Goal: Transaction & Acquisition: Purchase product/service

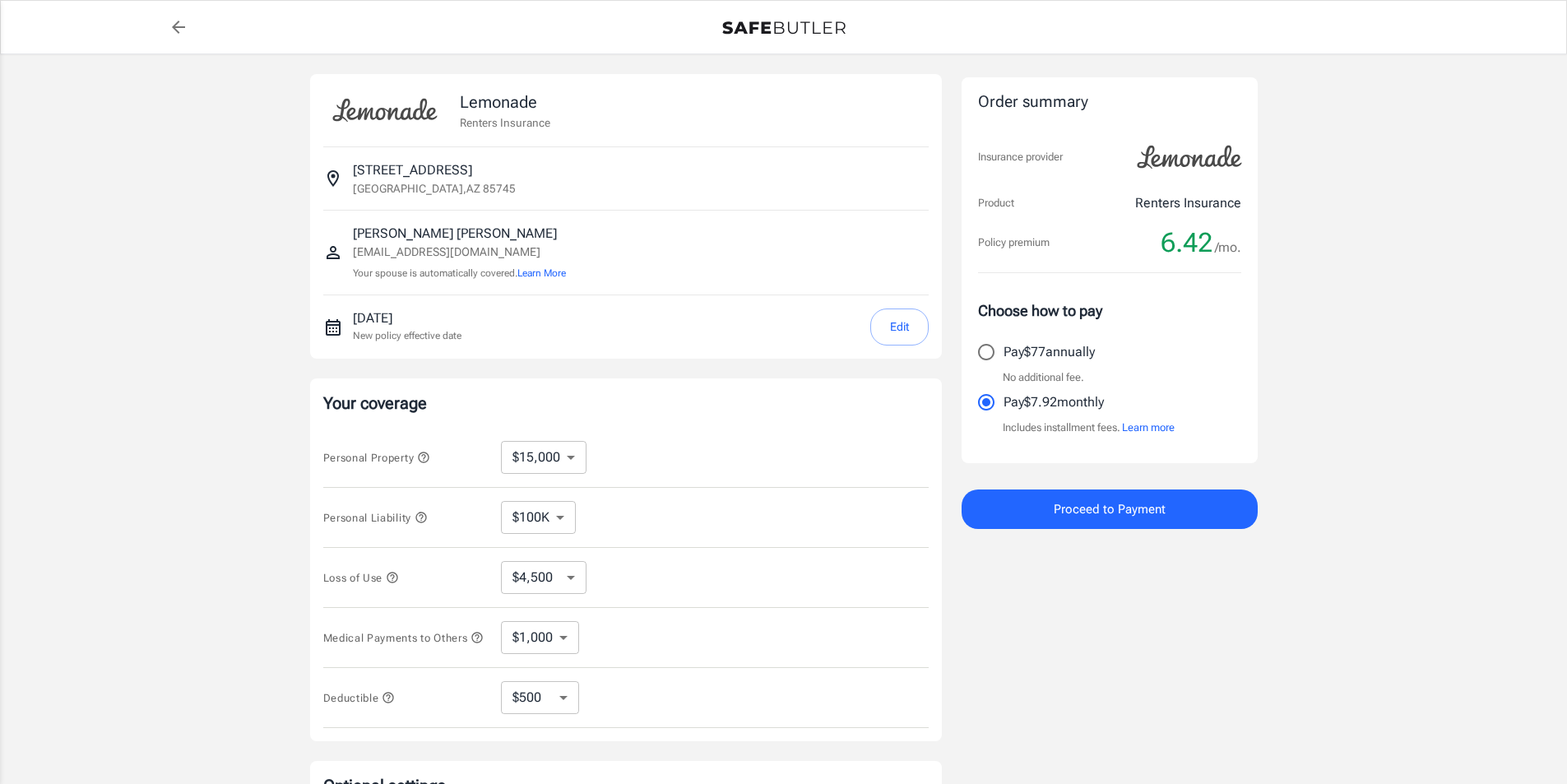
select select "15000"
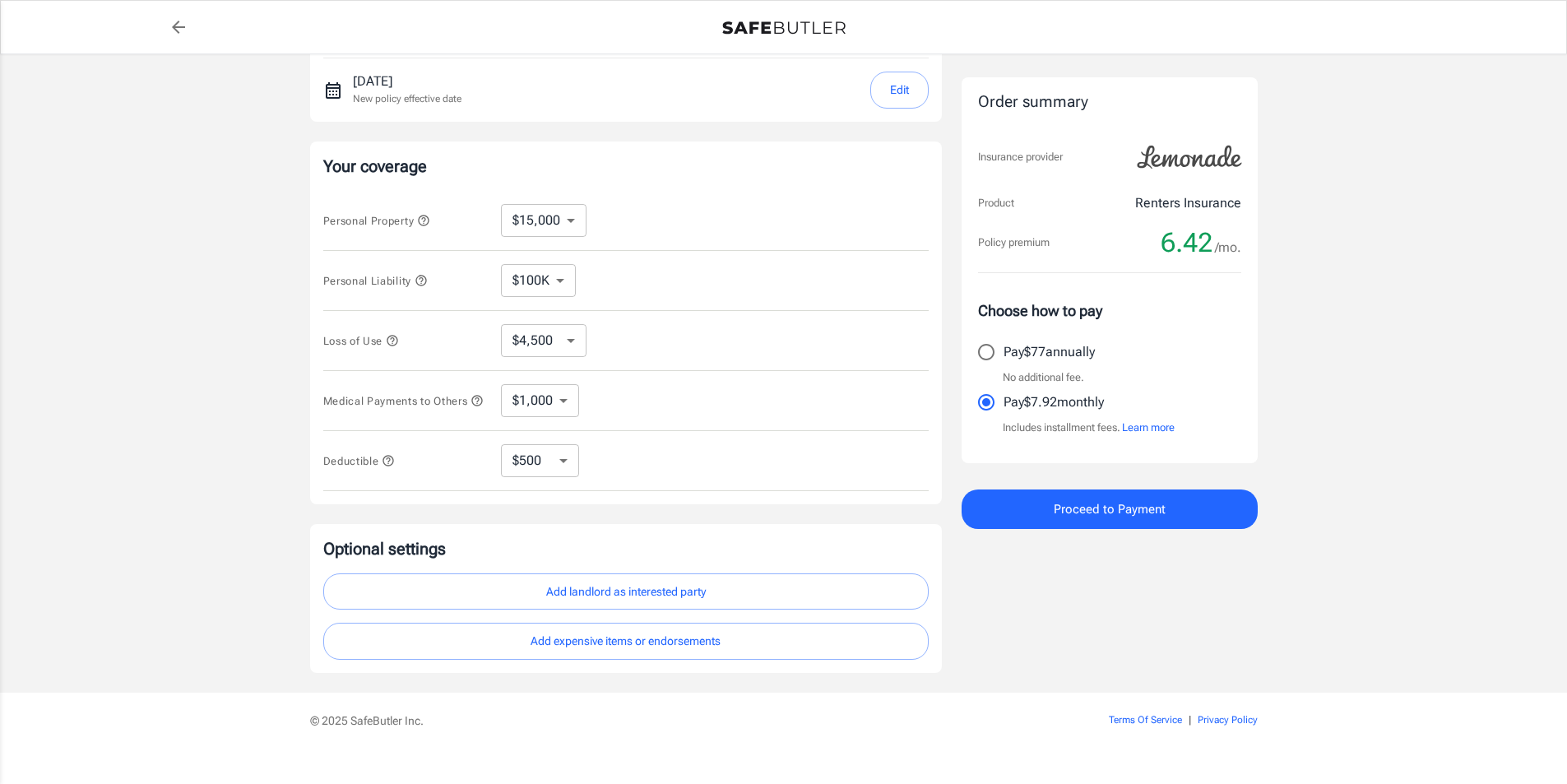
scroll to position [247, 0]
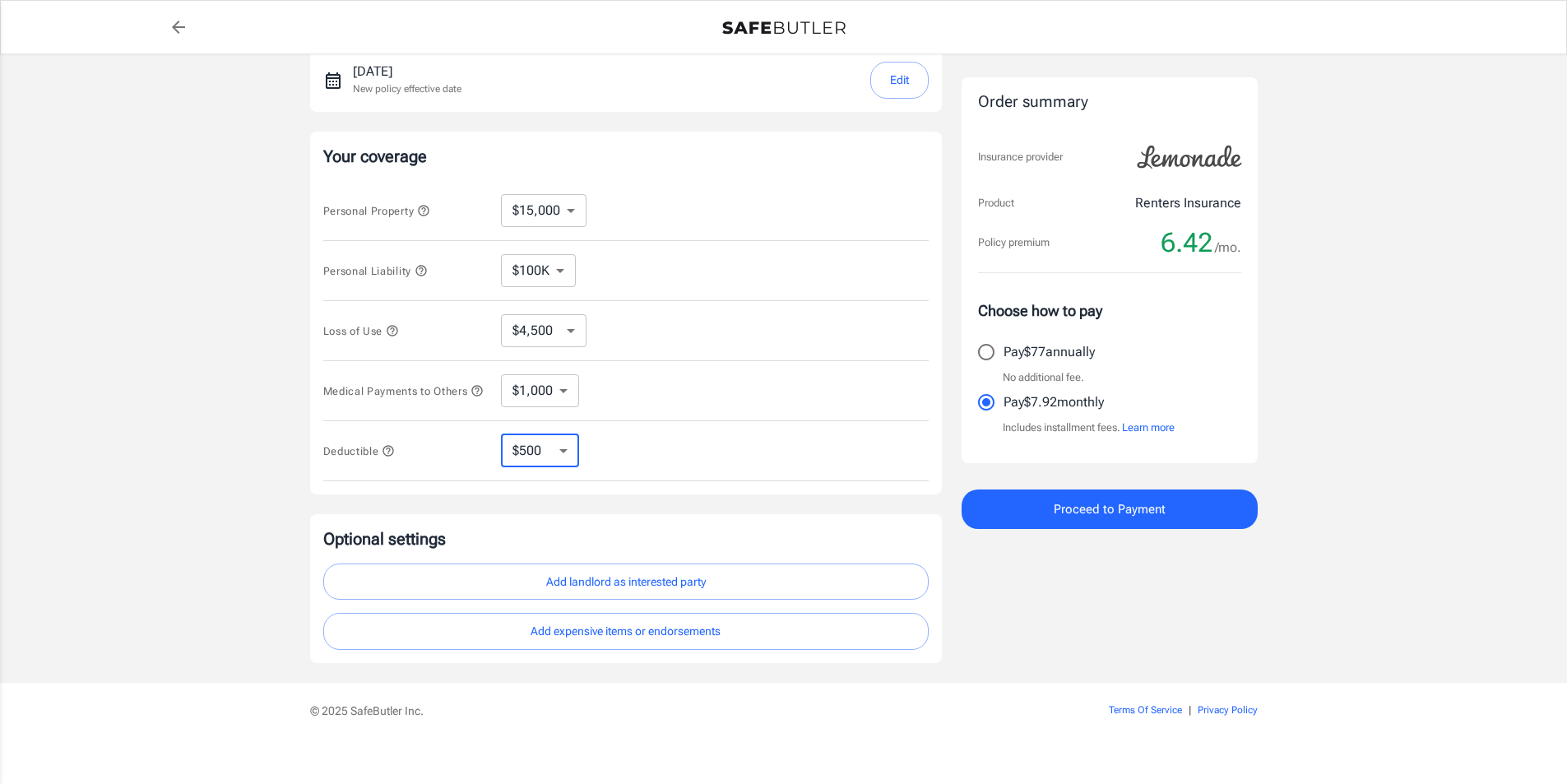
click at [568, 451] on select "$250 $500 $1,000 $2,500" at bounding box center [540, 451] width 78 height 33
select select "250"
click at [547, 455] on select "$250 $500 $1,000 $2,500" at bounding box center [540, 451] width 78 height 33
select select "500"
click at [531, 464] on select "$250 $500 $1,000 $2,500" at bounding box center [540, 451] width 78 height 33
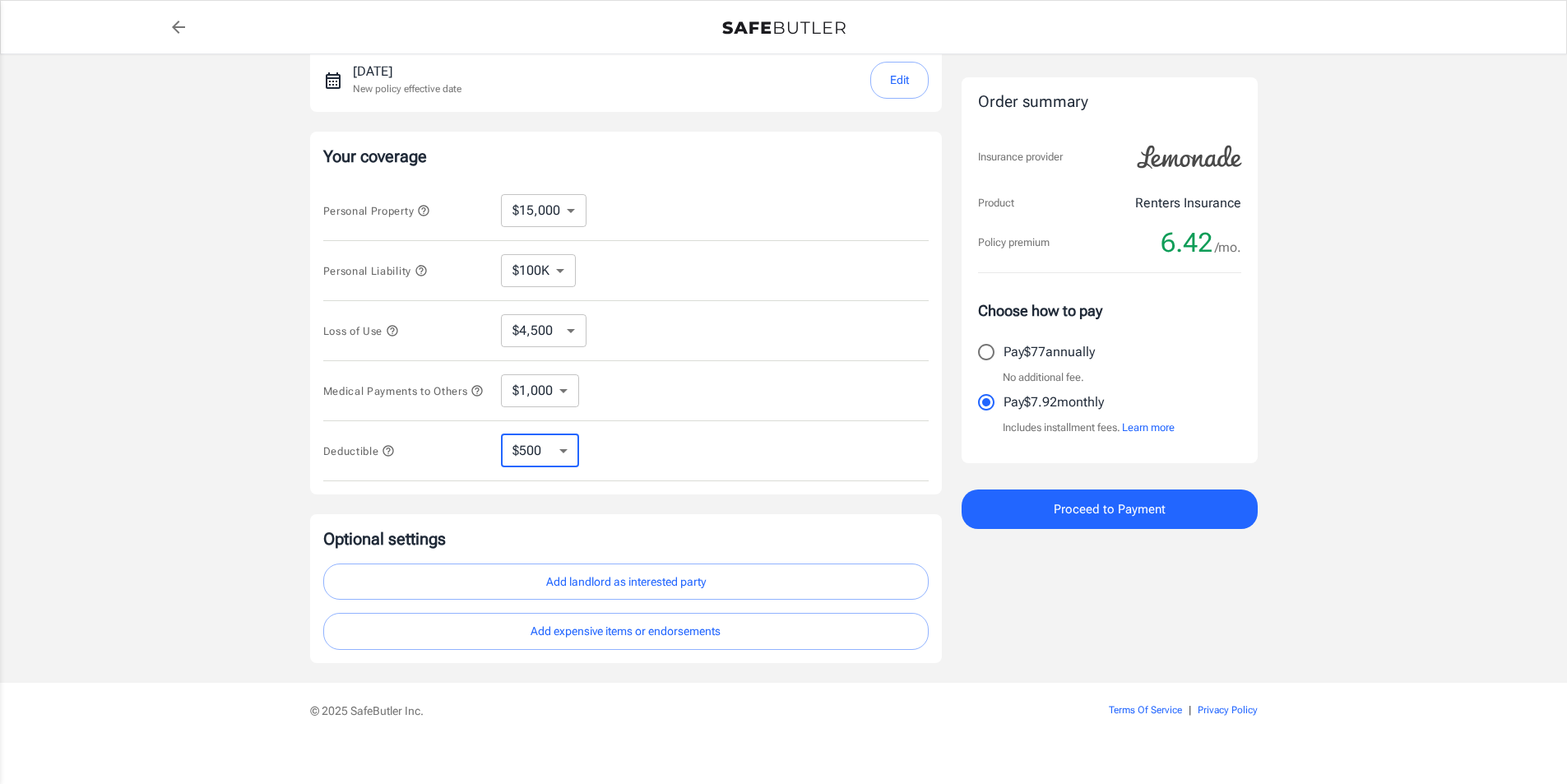
select select "2500"
click at [562, 461] on select "$250 $500 $1,000 $2,500" at bounding box center [540, 451] width 78 height 33
select select "250"
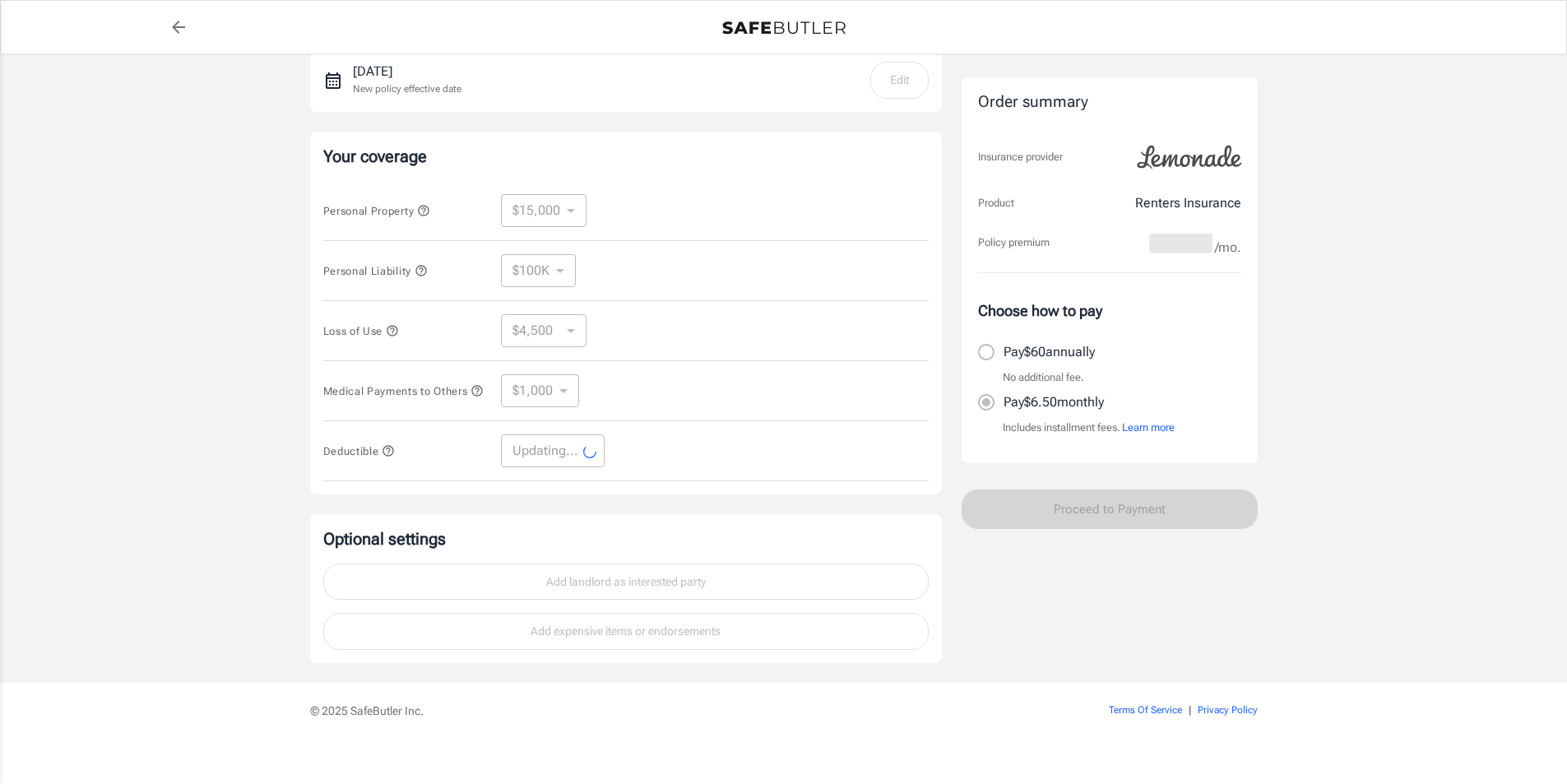
select select "250"
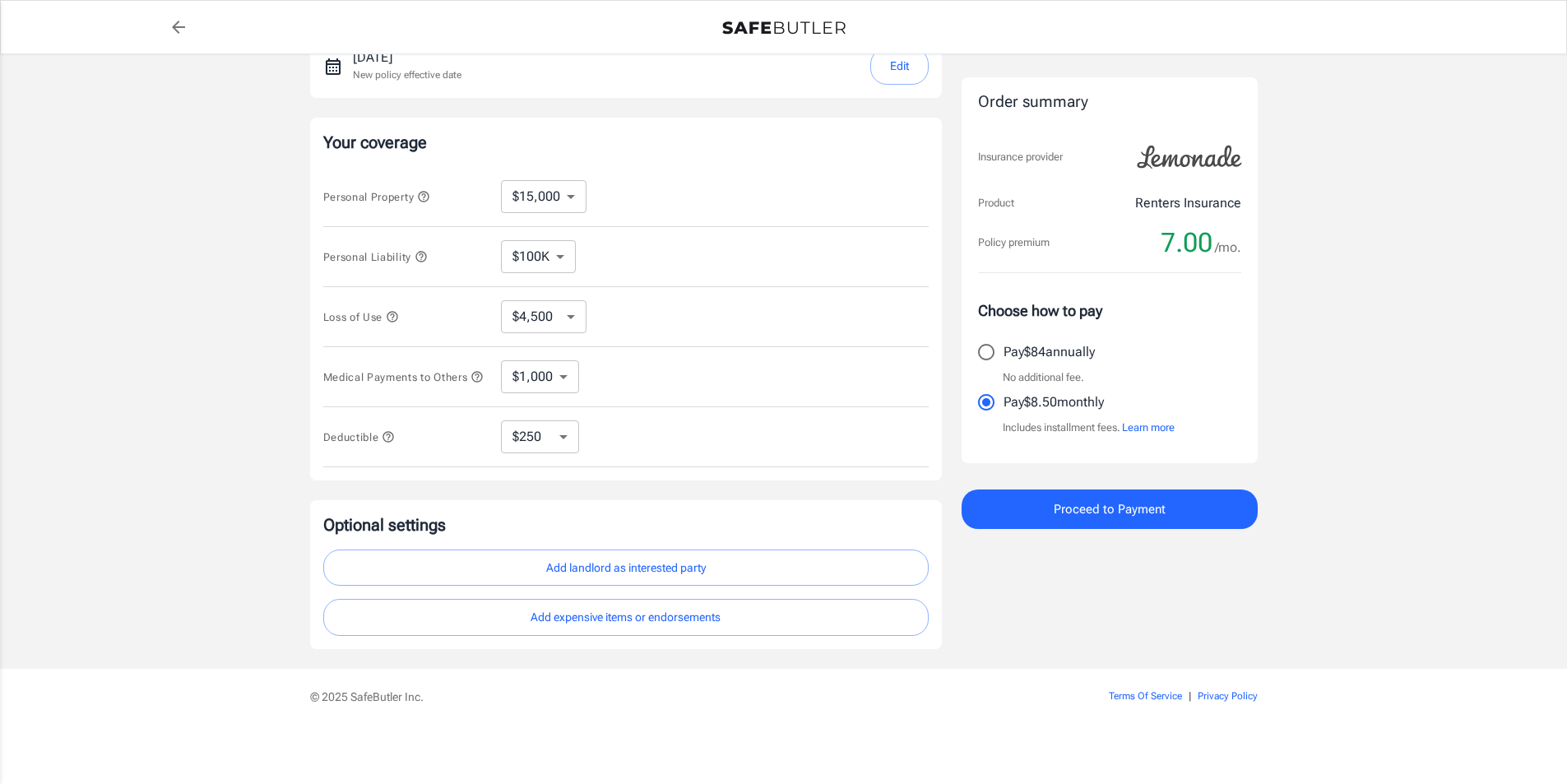
scroll to position [267, 0]
click at [630, 569] on button "Add landlord as interested party" at bounding box center [626, 568] width 606 height 37
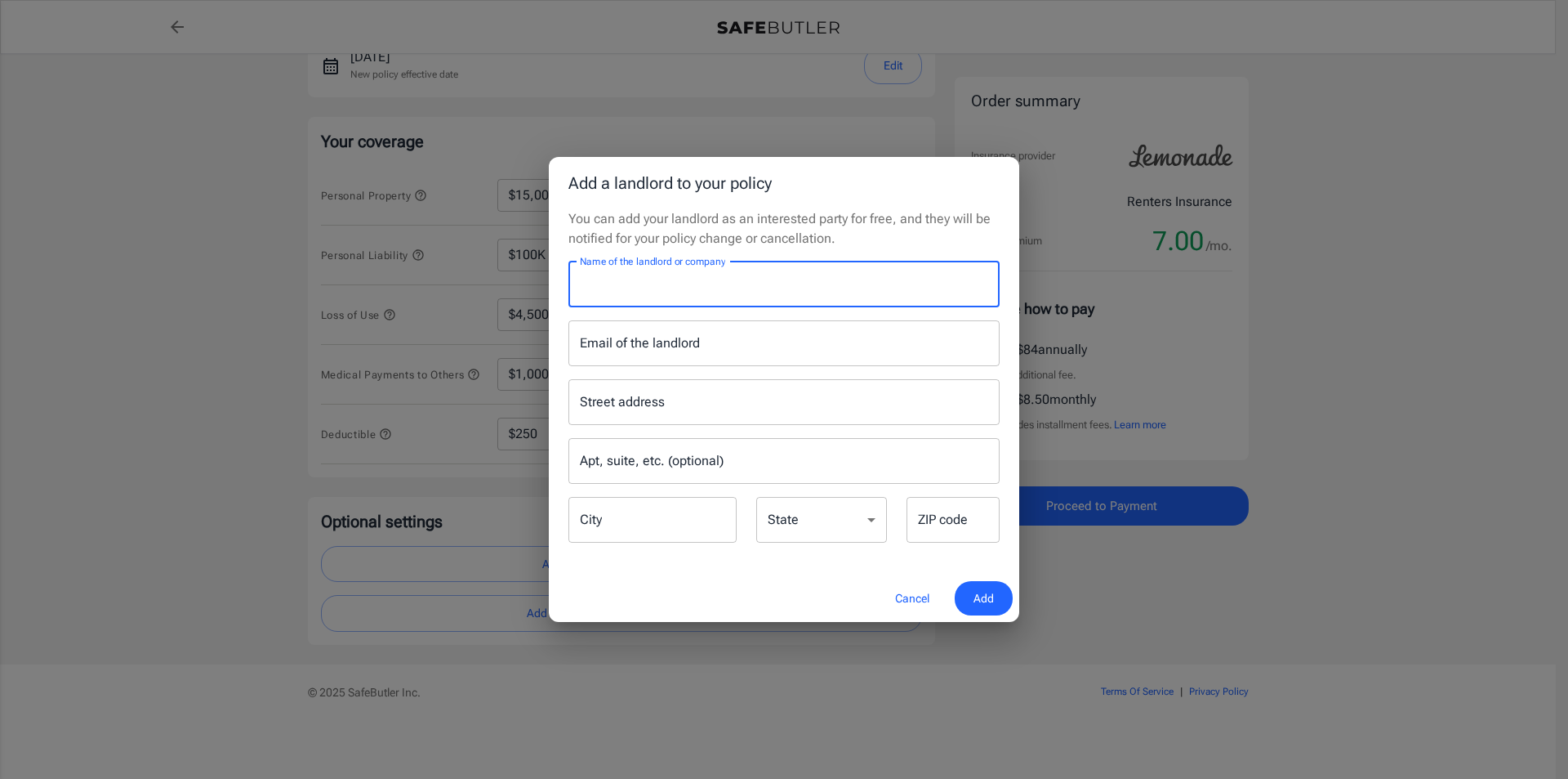
click at [608, 291] on input "Name of the landlord or company" at bounding box center [783, 285] width 431 height 46
click at [908, 597] on button "Cancel" at bounding box center [912, 599] width 72 height 35
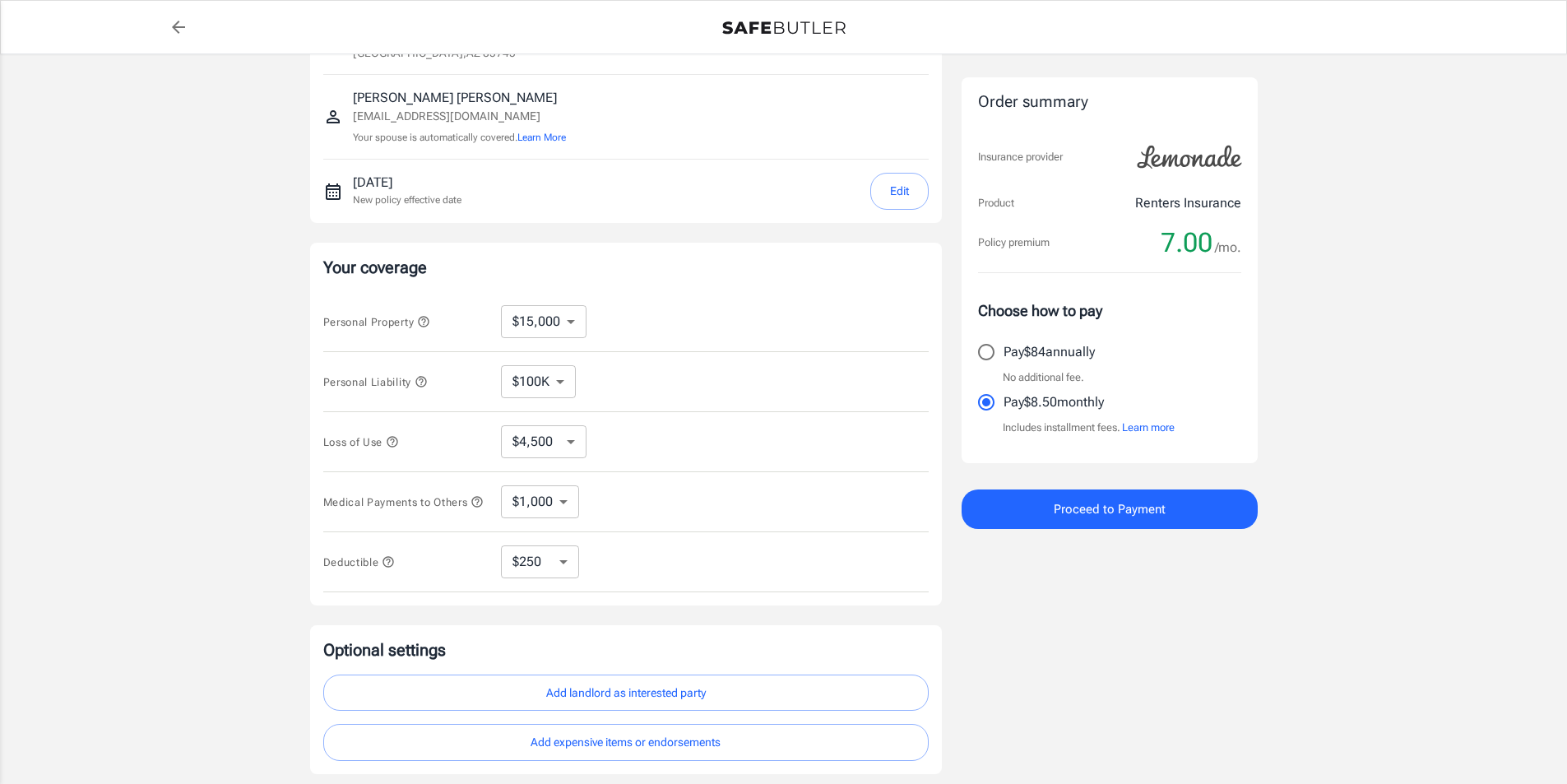
scroll to position [103, 0]
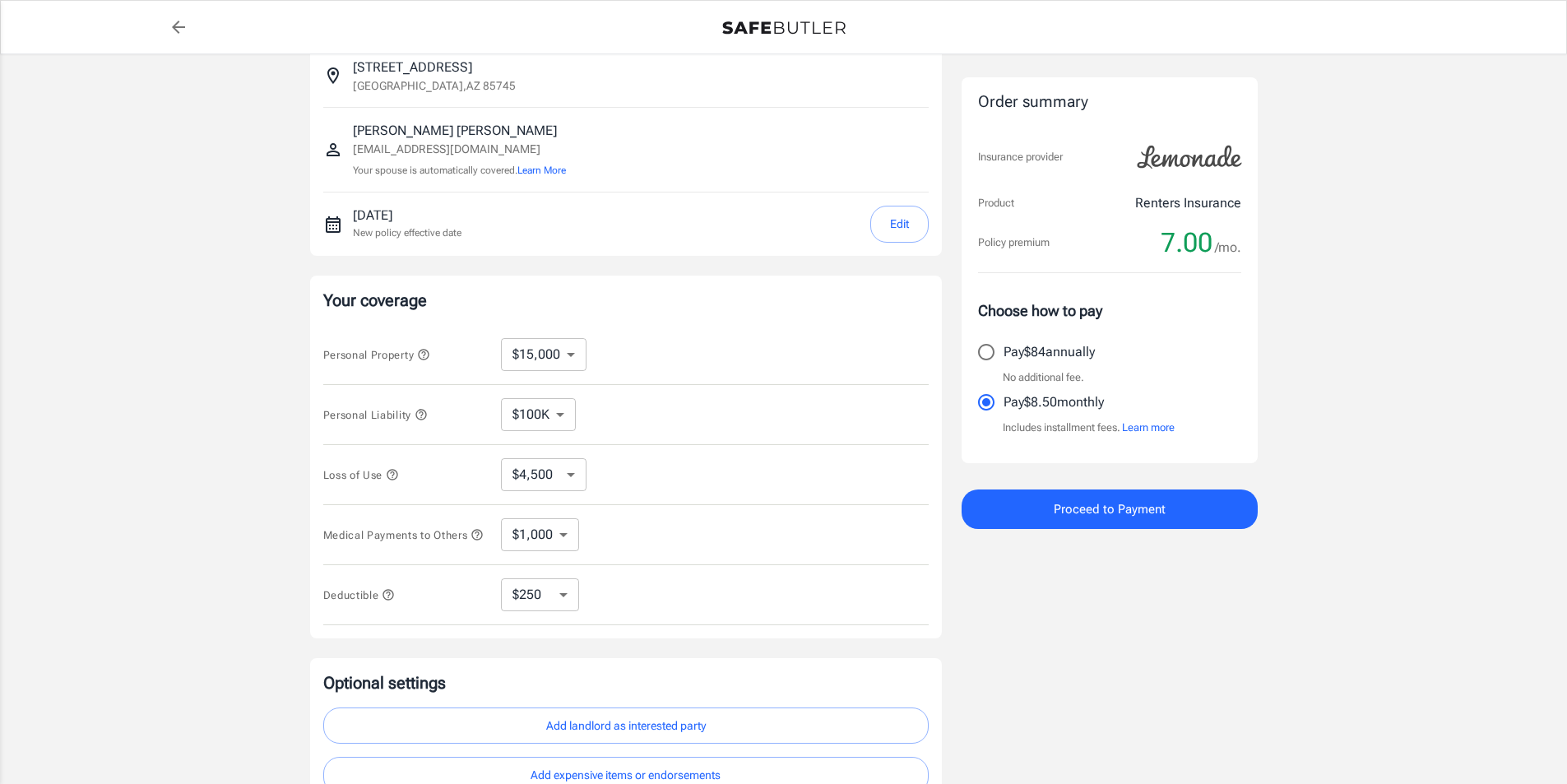
click at [892, 227] on button "Edit" at bounding box center [899, 224] width 58 height 37
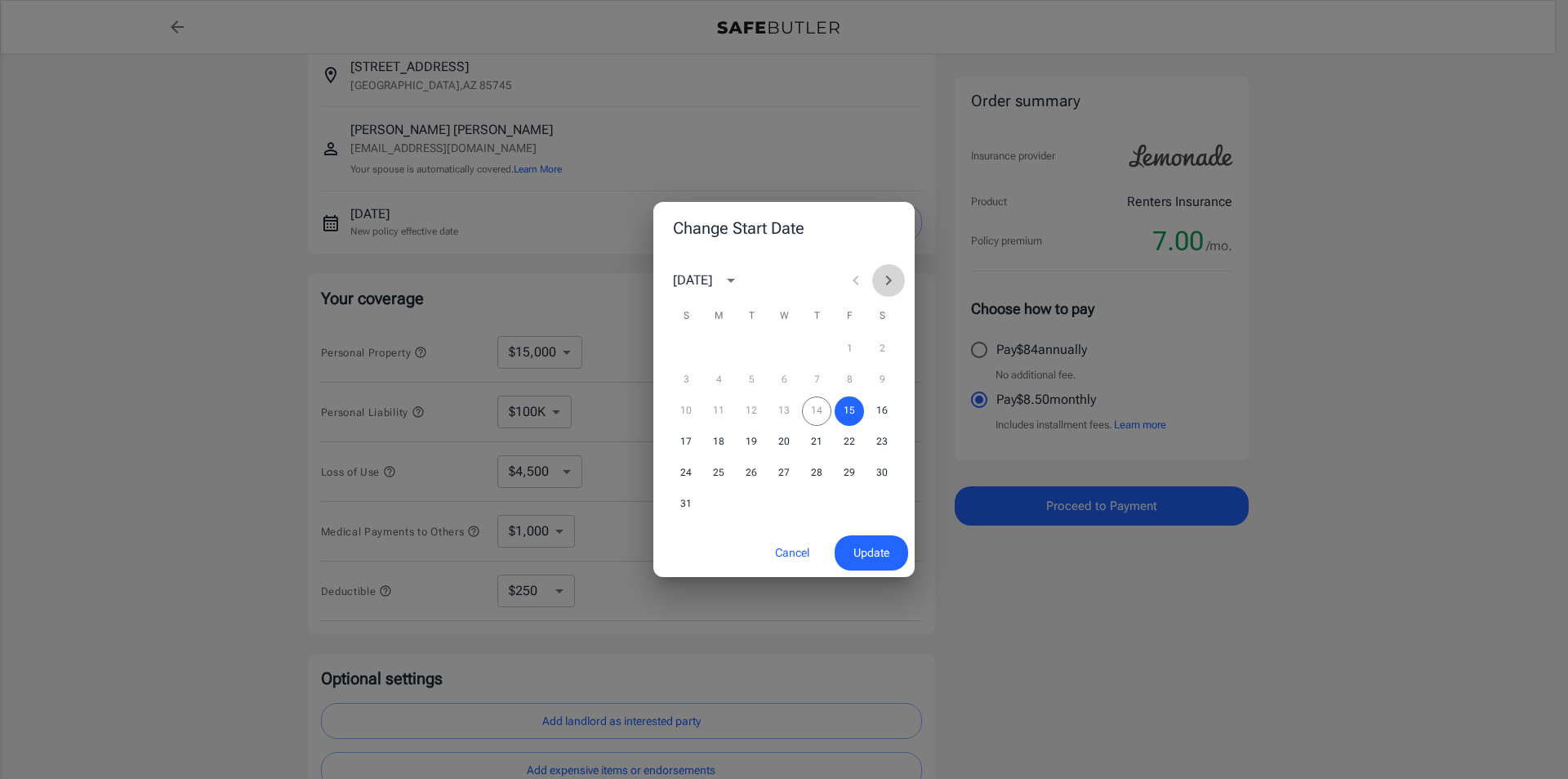
click at [896, 278] on icon "Next month" at bounding box center [887, 279] width 19 height 19
click at [721, 347] on button "1" at bounding box center [718, 349] width 29 height 29
click at [880, 545] on span "Update" at bounding box center [871, 553] width 36 height 20
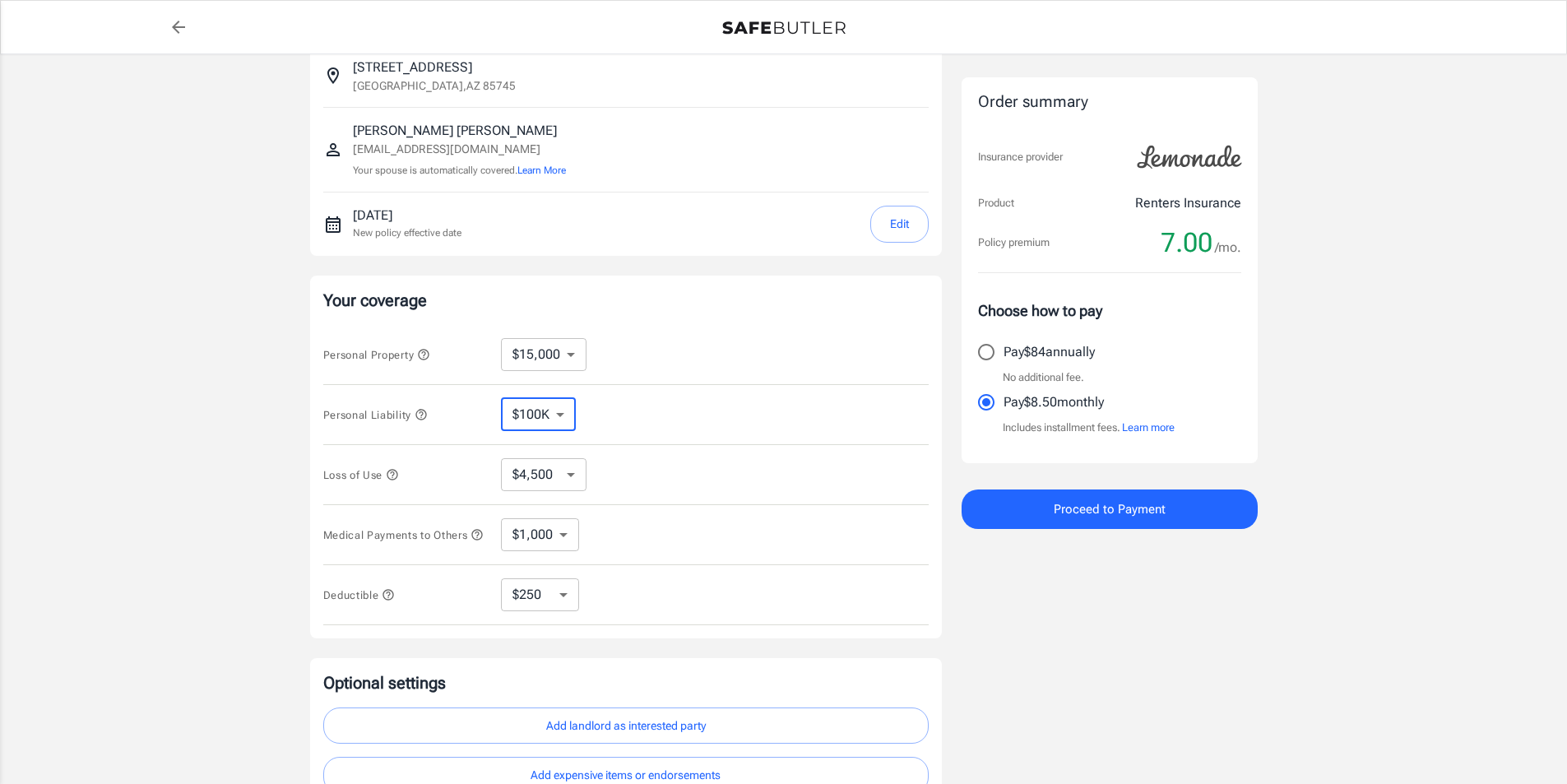
click at [569, 414] on select "$100K $200K $300K $400K $500K" at bounding box center [538, 415] width 75 height 33
select select "200000"
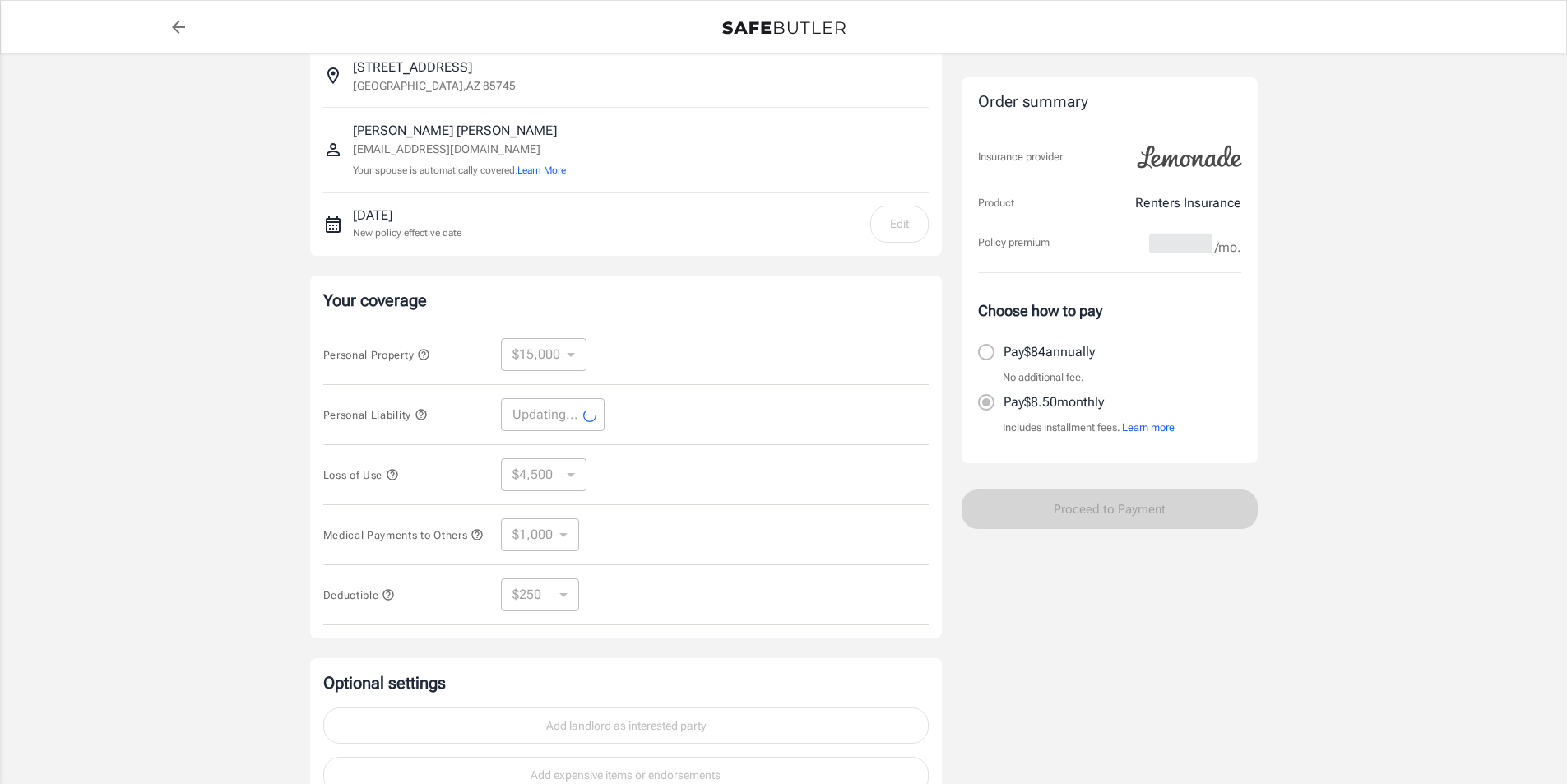
select select "200000"
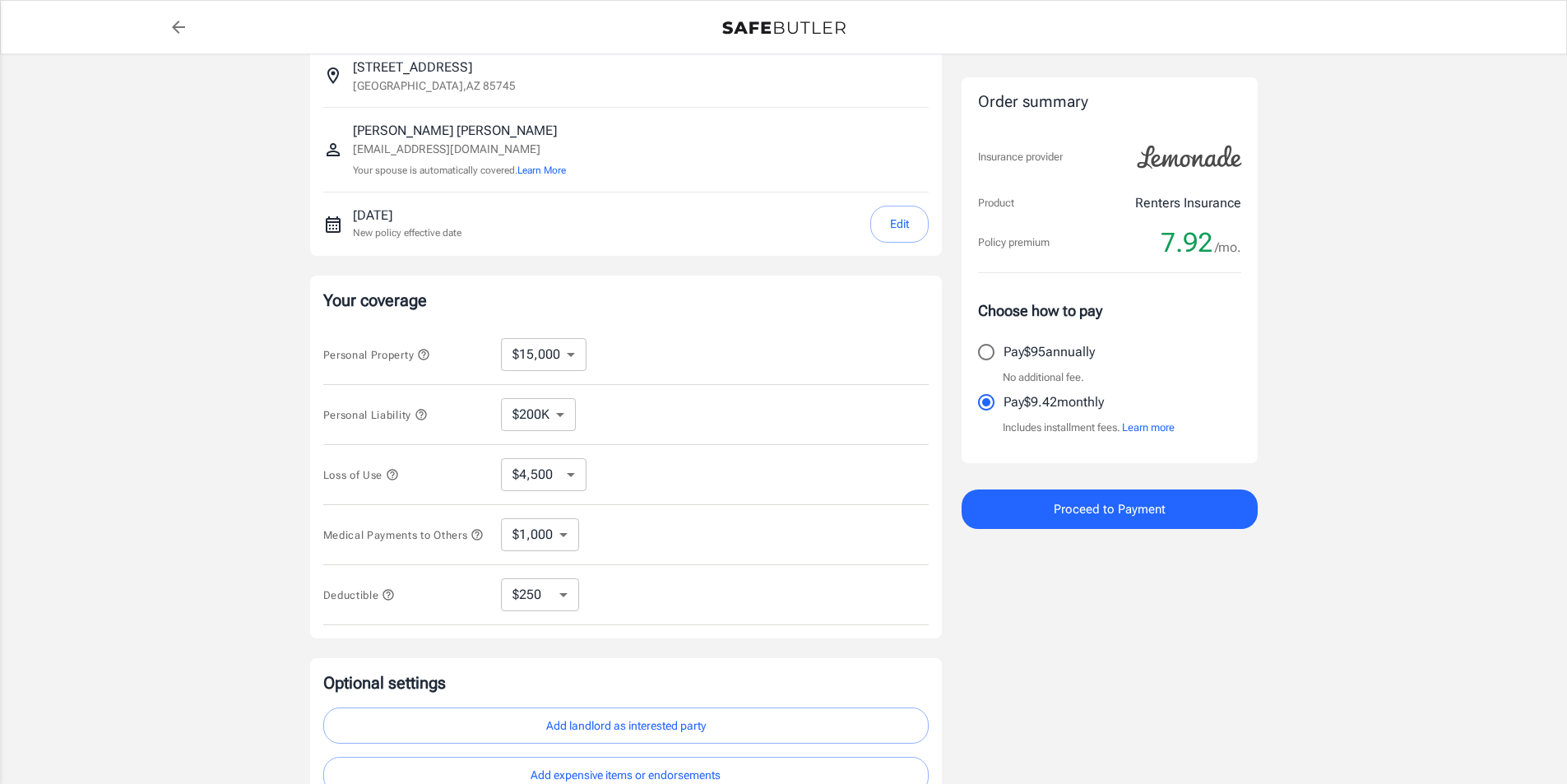
click at [393, 474] on icon "button" at bounding box center [393, 474] width 13 height 13
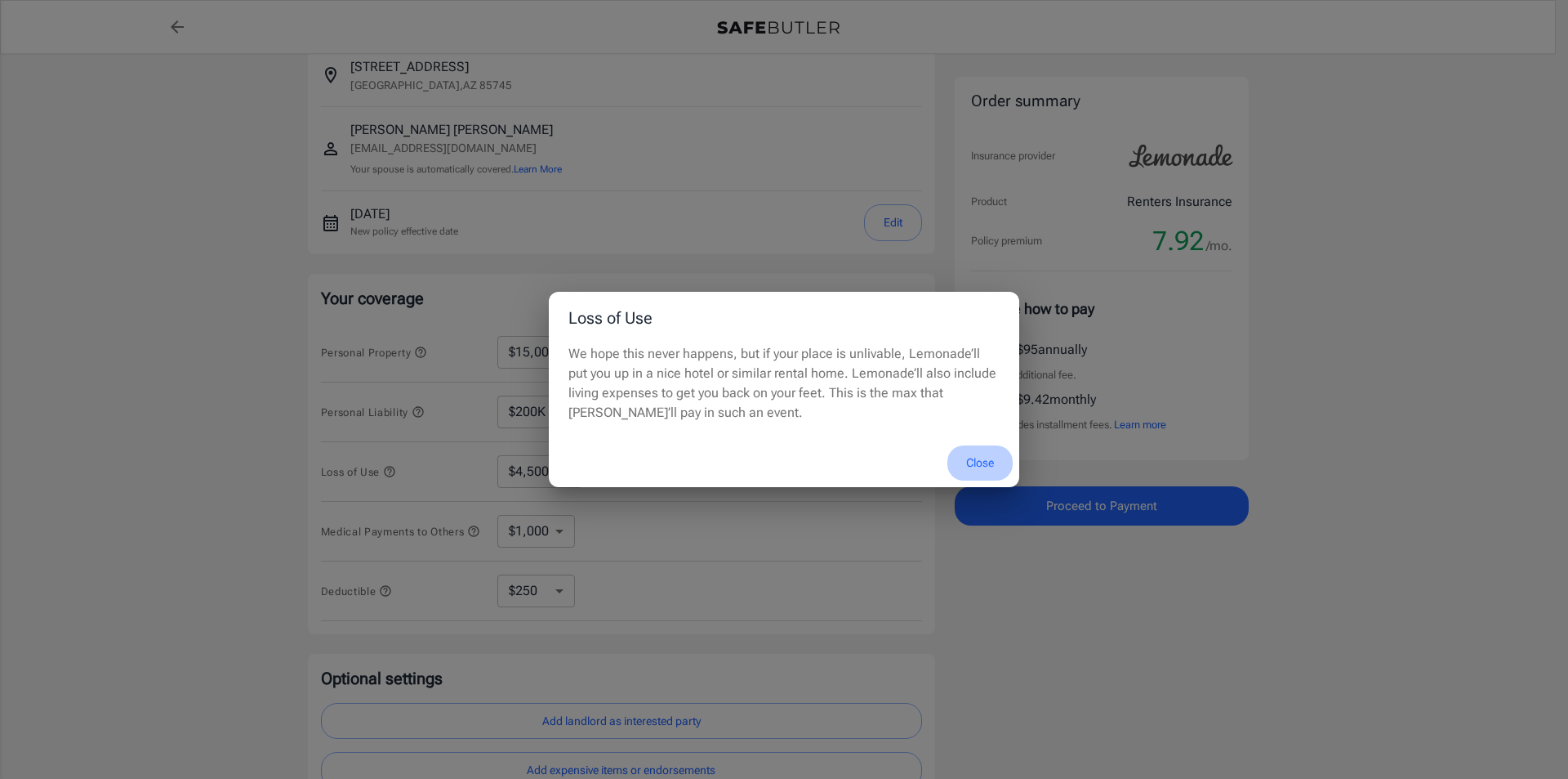
click at [976, 459] on button "Close" at bounding box center [979, 462] width 65 height 35
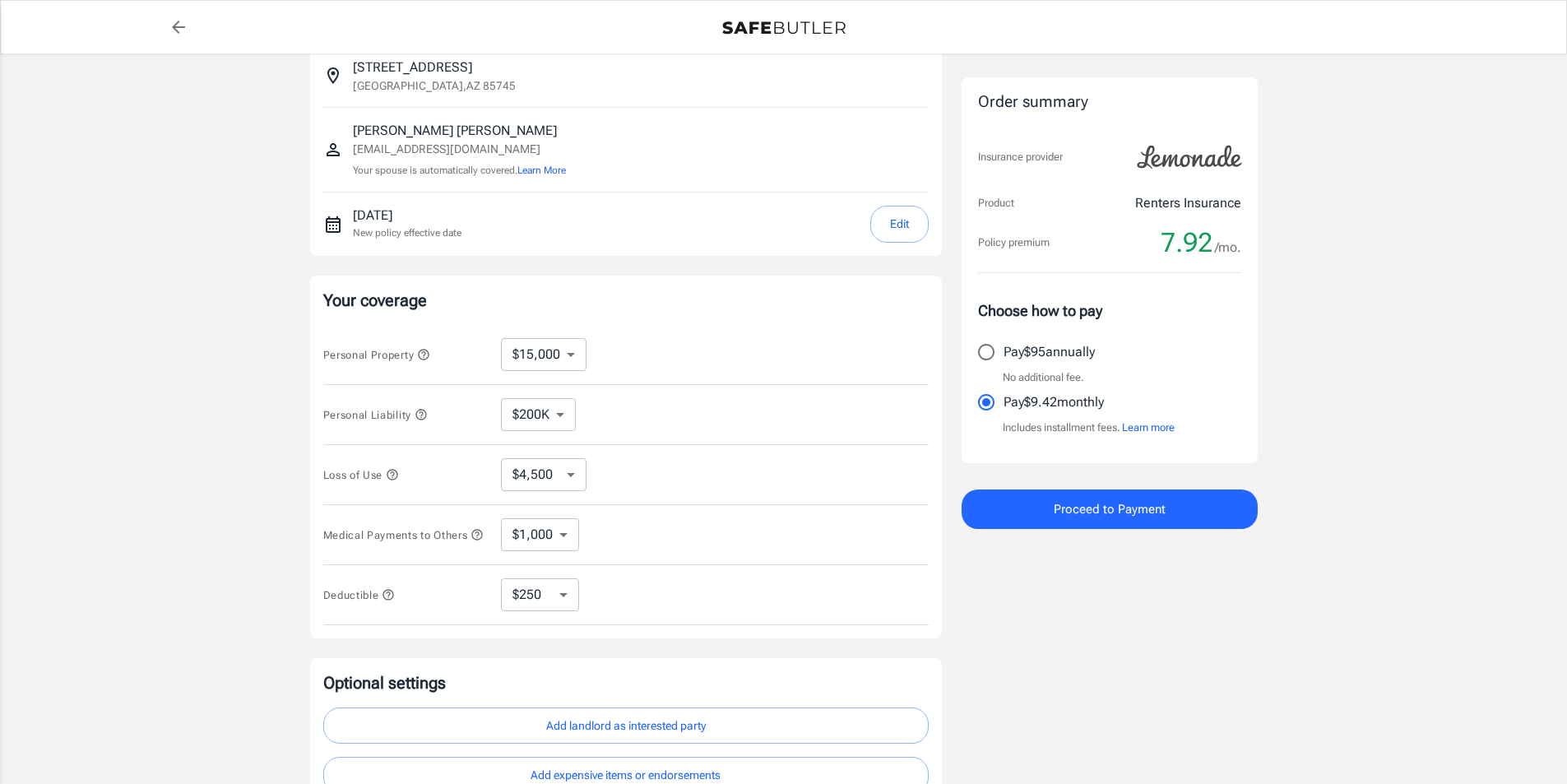
click at [555, 466] on select "$4,500 $7,500 $13,500 $22,500 $34,500 $55,500 $85,500 $130K $200K" at bounding box center [544, 474] width 86 height 33
select select "199500"
click at [555, 477] on select "$4,500 $7,500 $13,500 $22,500 $34,500 $55,500 $85,500 $130K $200K" at bounding box center [544, 474] width 86 height 33
select select "13500"
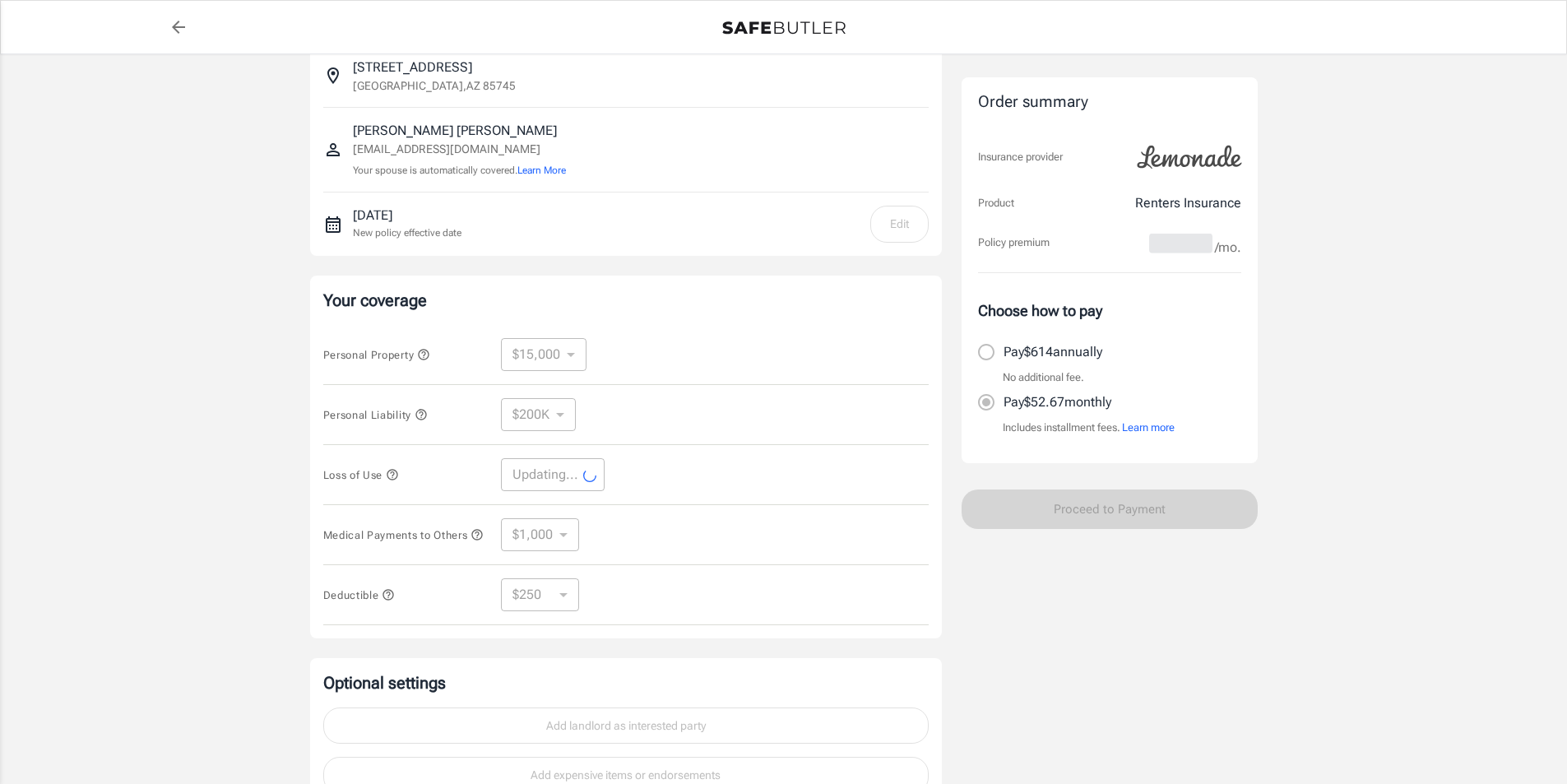
select select "13500"
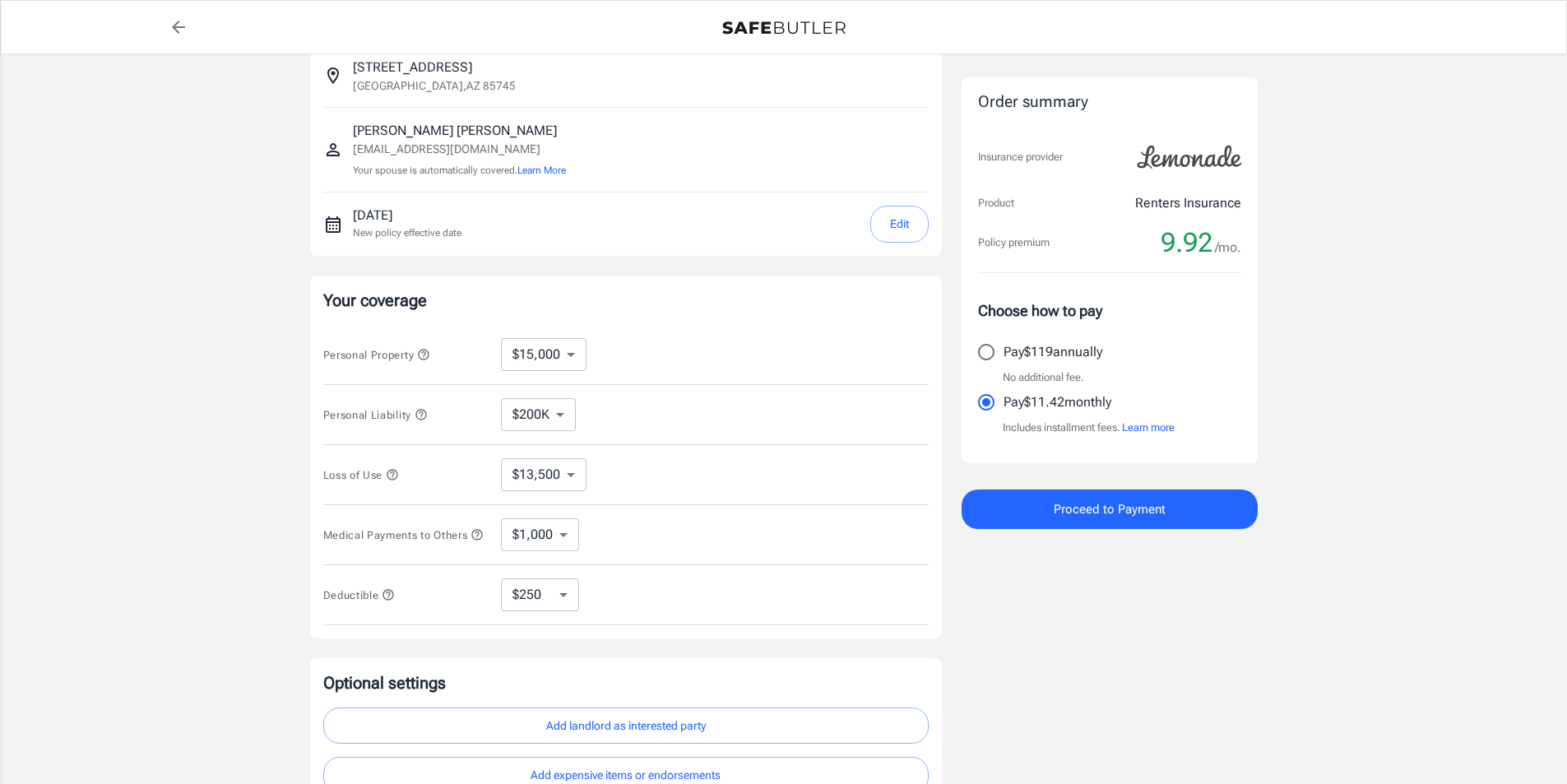
click at [553, 548] on select "$1,000 $2,000 $3,000 $4,000 $5,000" at bounding box center [540, 534] width 78 height 33
click at [470, 541] on icon "button" at bounding box center [477, 534] width 13 height 13
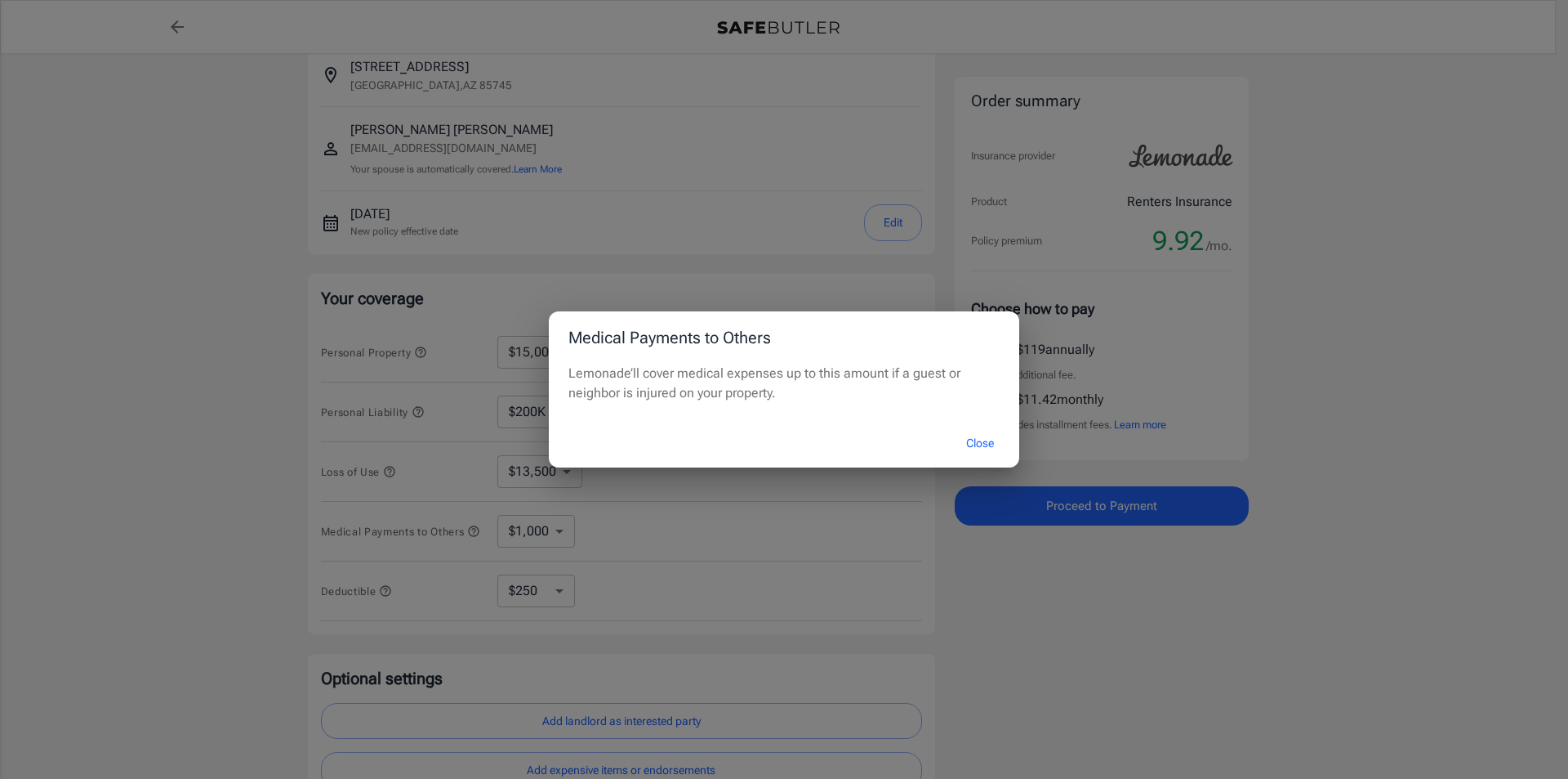
click at [990, 446] on button "Close" at bounding box center [979, 443] width 65 height 35
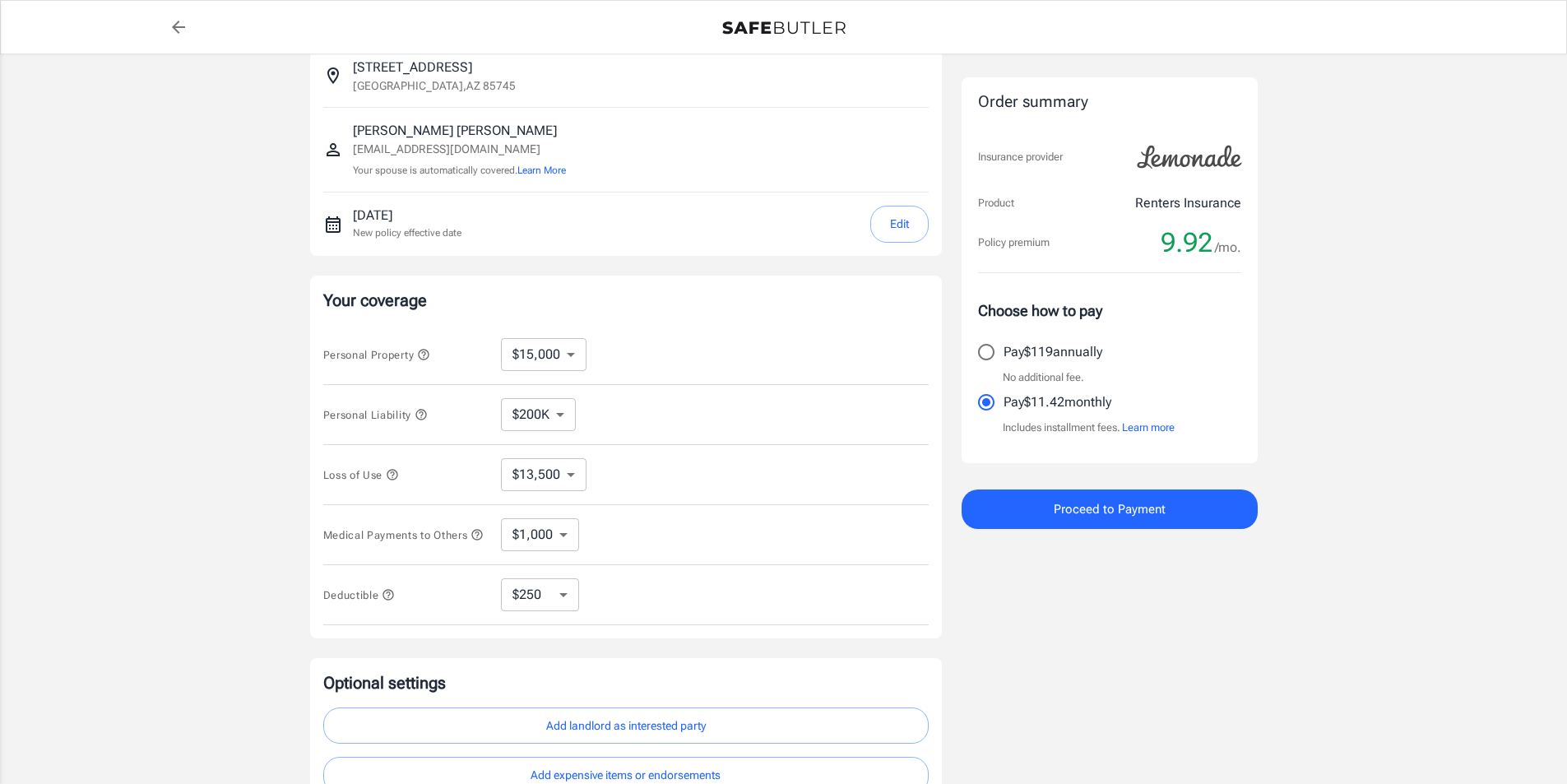
click at [555, 537] on select "$1,000 $2,000 $3,000 $4,000 $5,000" at bounding box center [540, 534] width 78 height 33
click at [471, 539] on icon "button" at bounding box center [477, 534] width 11 height 11
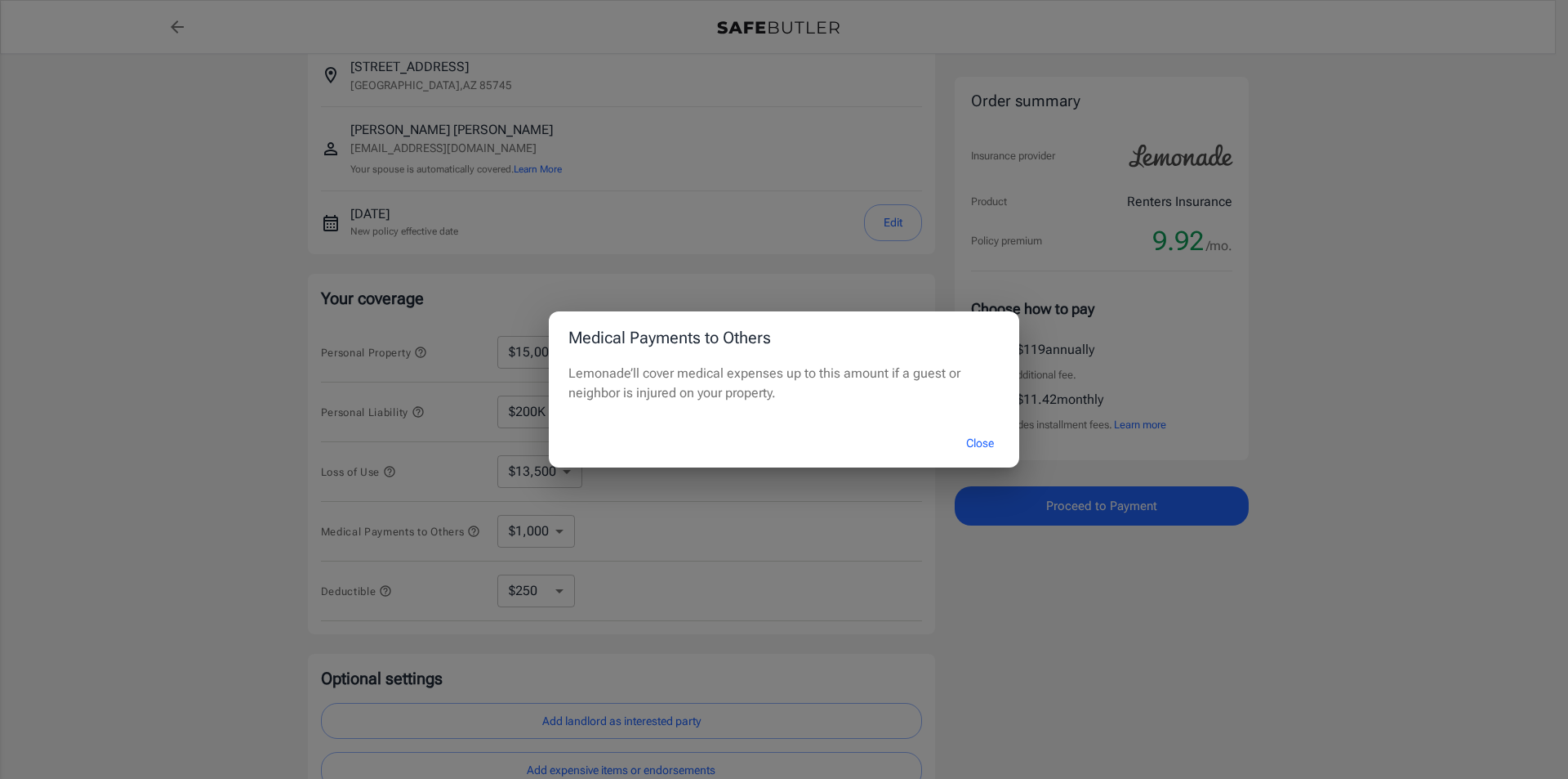
click at [972, 440] on button "Close" at bounding box center [979, 443] width 65 height 35
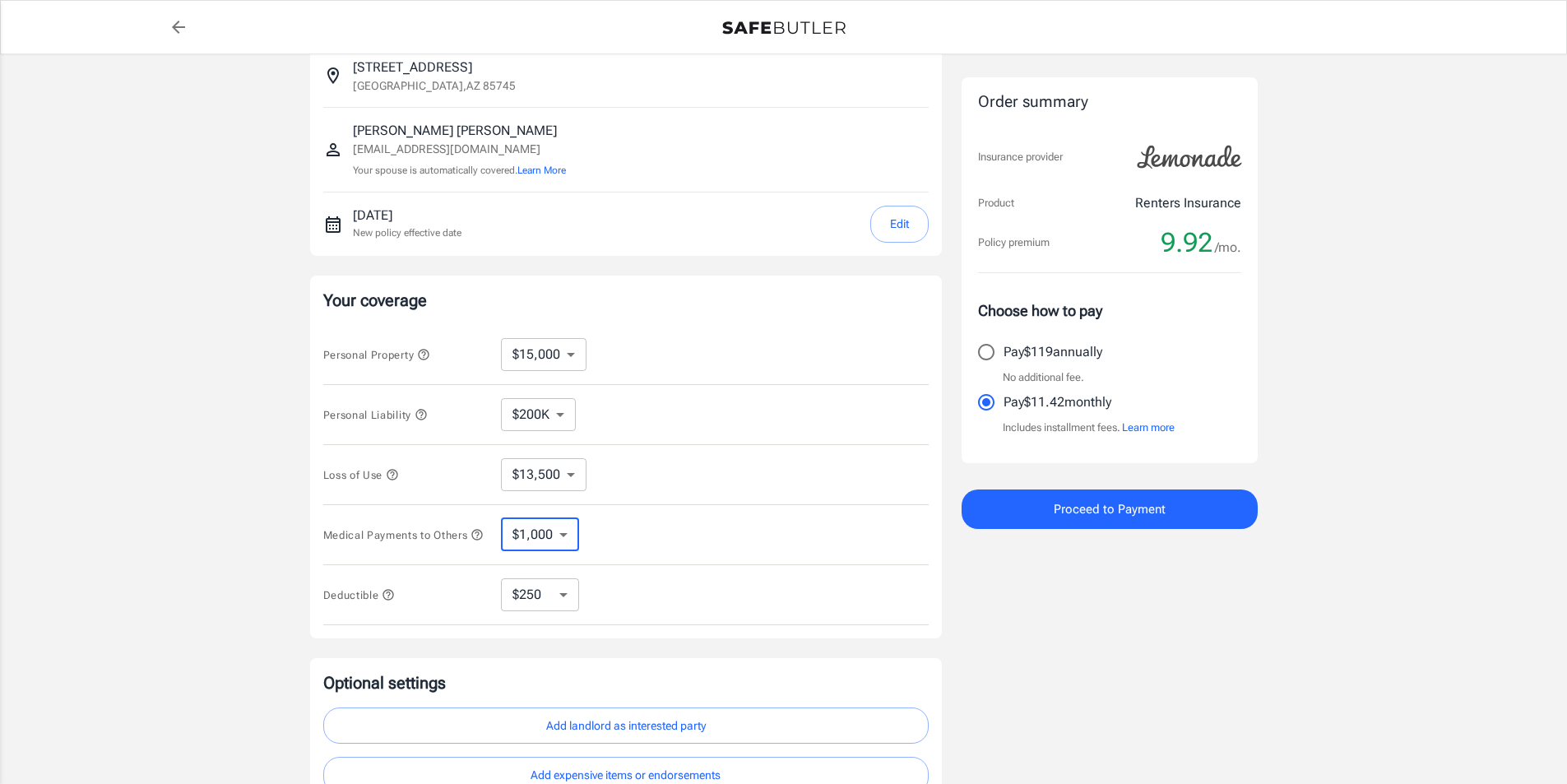
click at [544, 532] on select "$1,000 $2,000 $3,000 $4,000 $5,000" at bounding box center [540, 534] width 78 height 33
select select "5000"
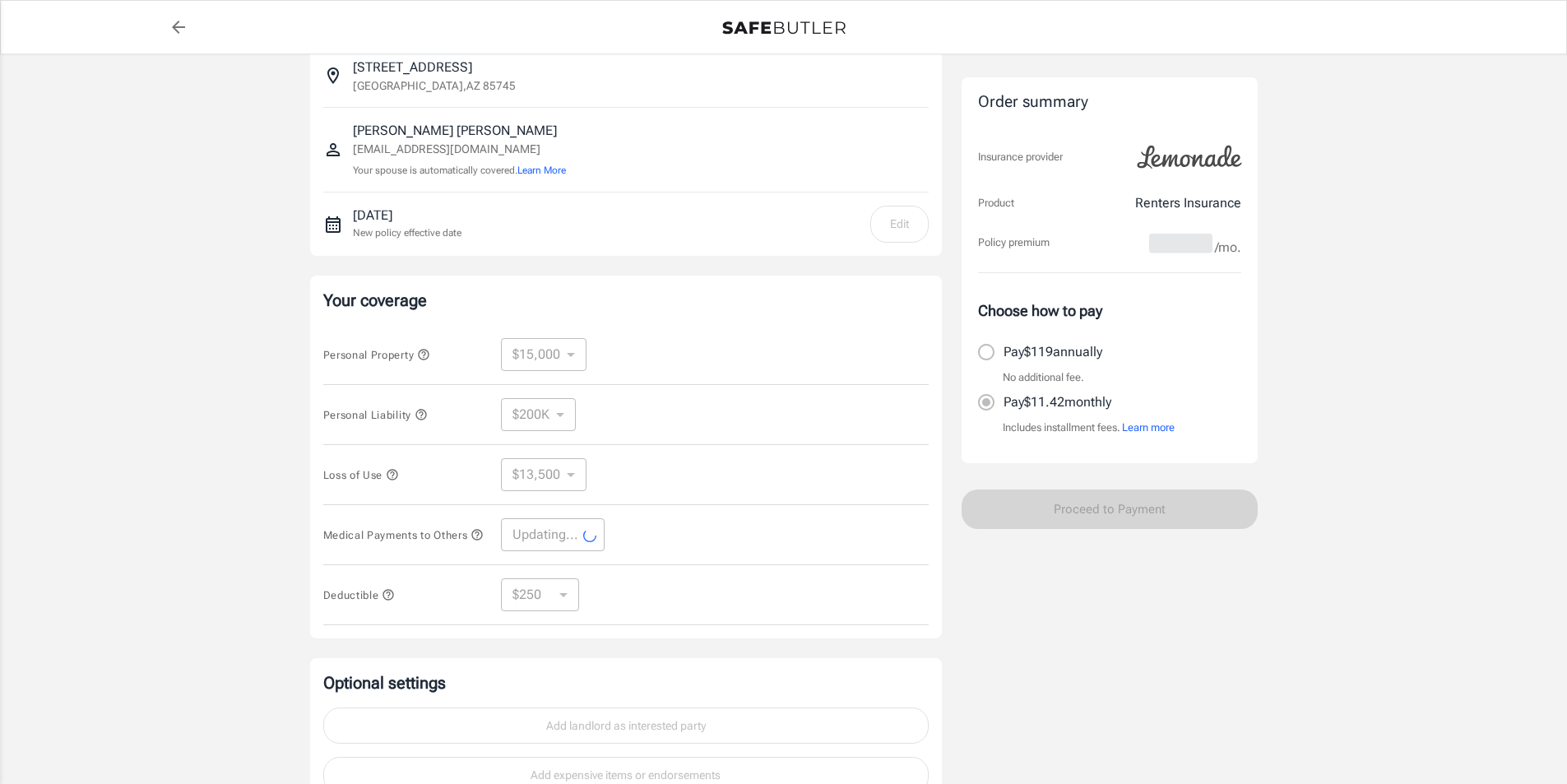
select select "5000"
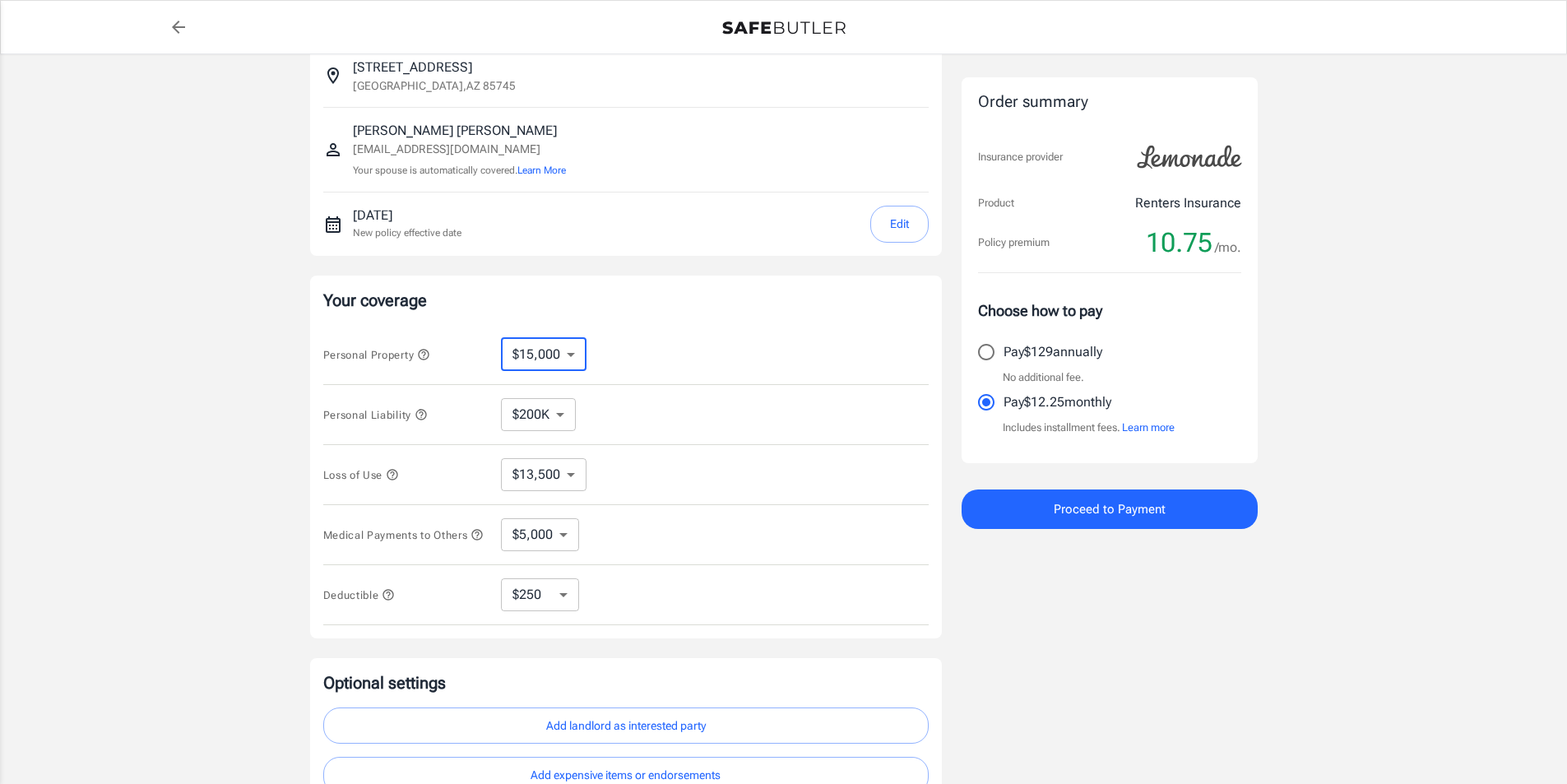
click at [551, 344] on select "$10,000 $15,000 $20,000 $25,000 $30,000 $40,000 $50,000 $100K $150K $200K $250K" at bounding box center [544, 355] width 86 height 33
click at [425, 358] on icon "button" at bounding box center [423, 354] width 11 height 11
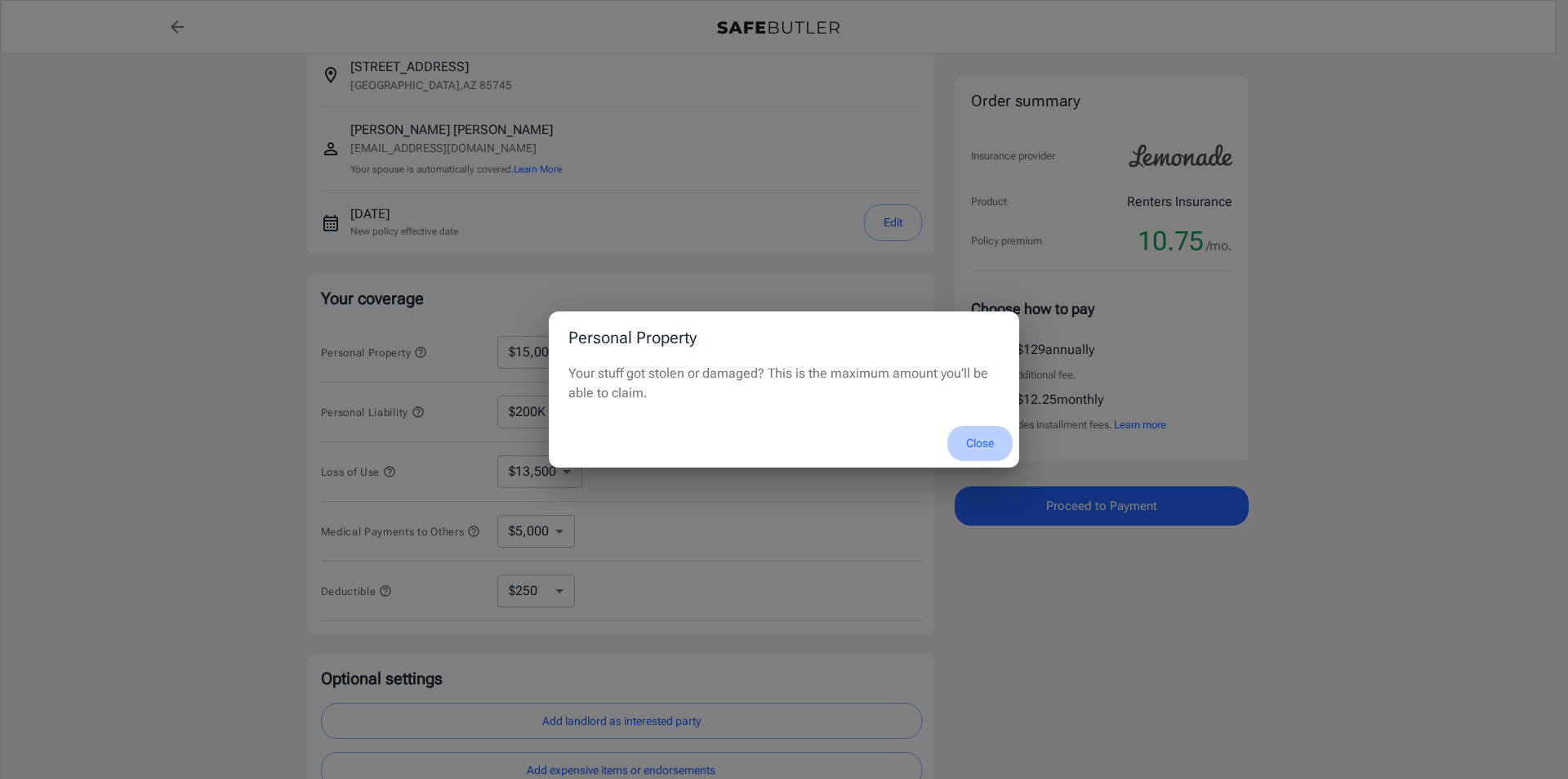
click at [990, 434] on button "Close" at bounding box center [979, 443] width 65 height 35
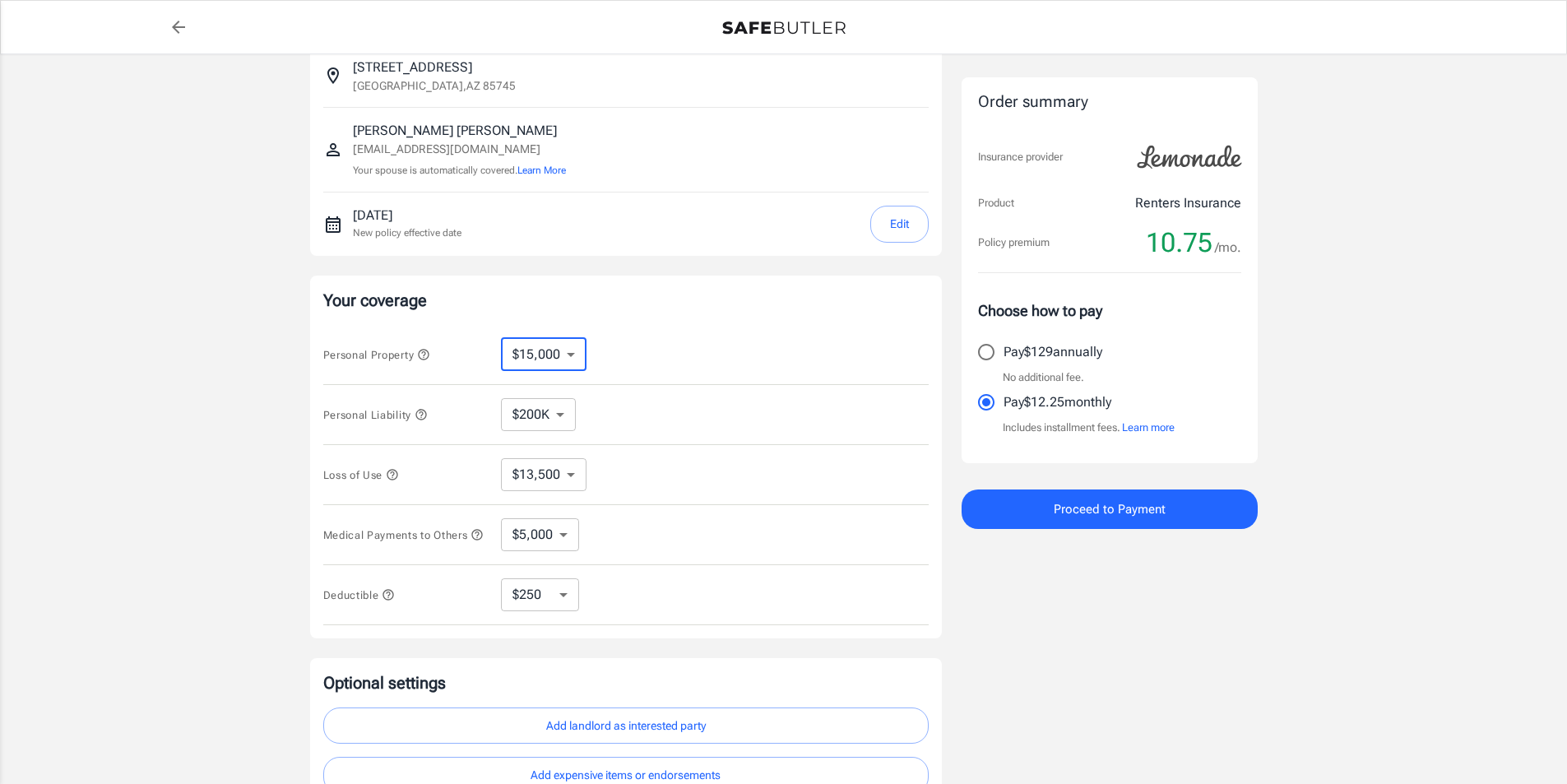
click at [560, 355] on select "$10,000 $15,000 $20,000 $25,000 $30,000 $40,000 $50,000 $100K $150K $200K $250K" at bounding box center [544, 355] width 86 height 33
select select "250000"
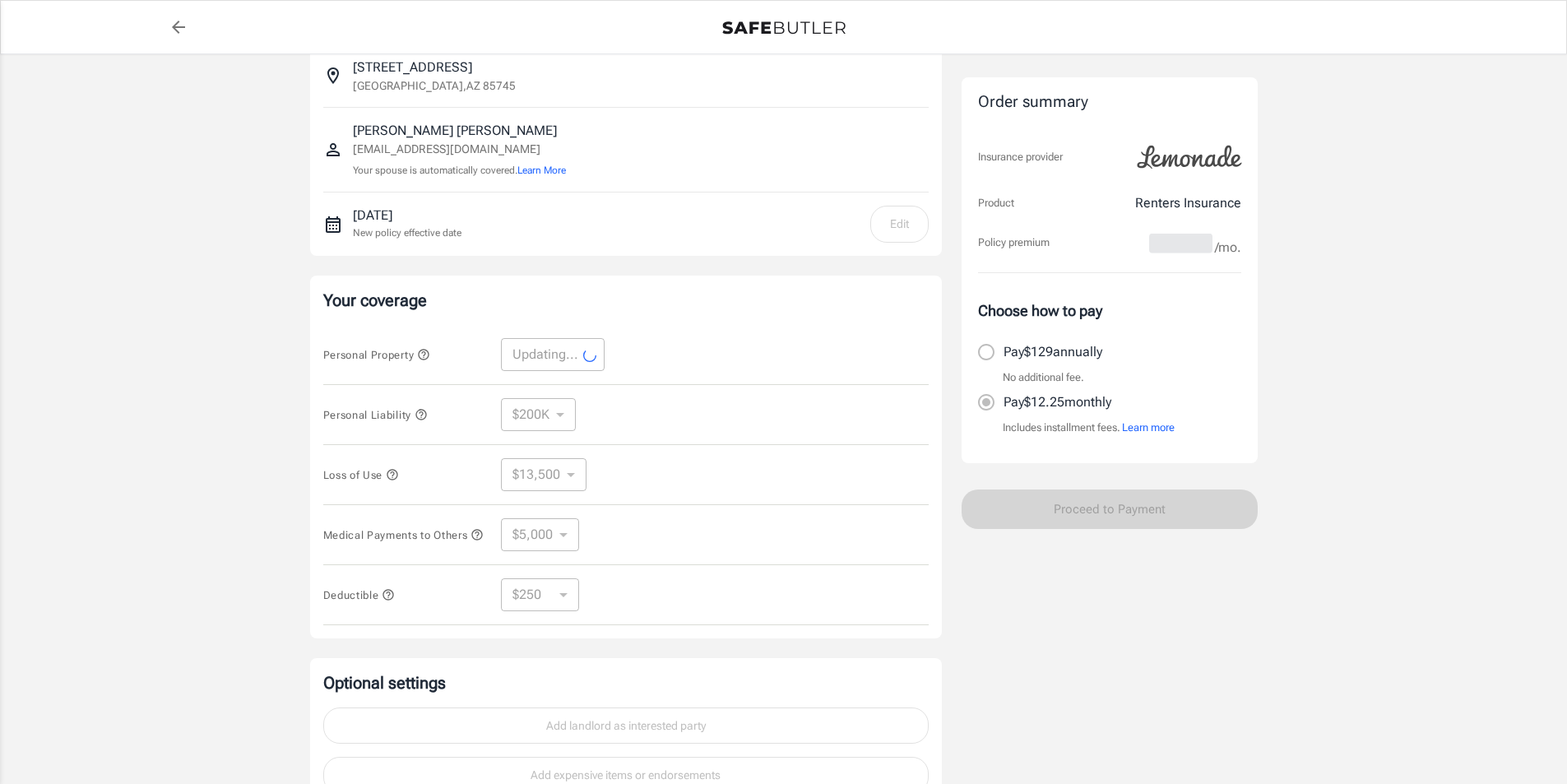
select select "250000"
select select "75000"
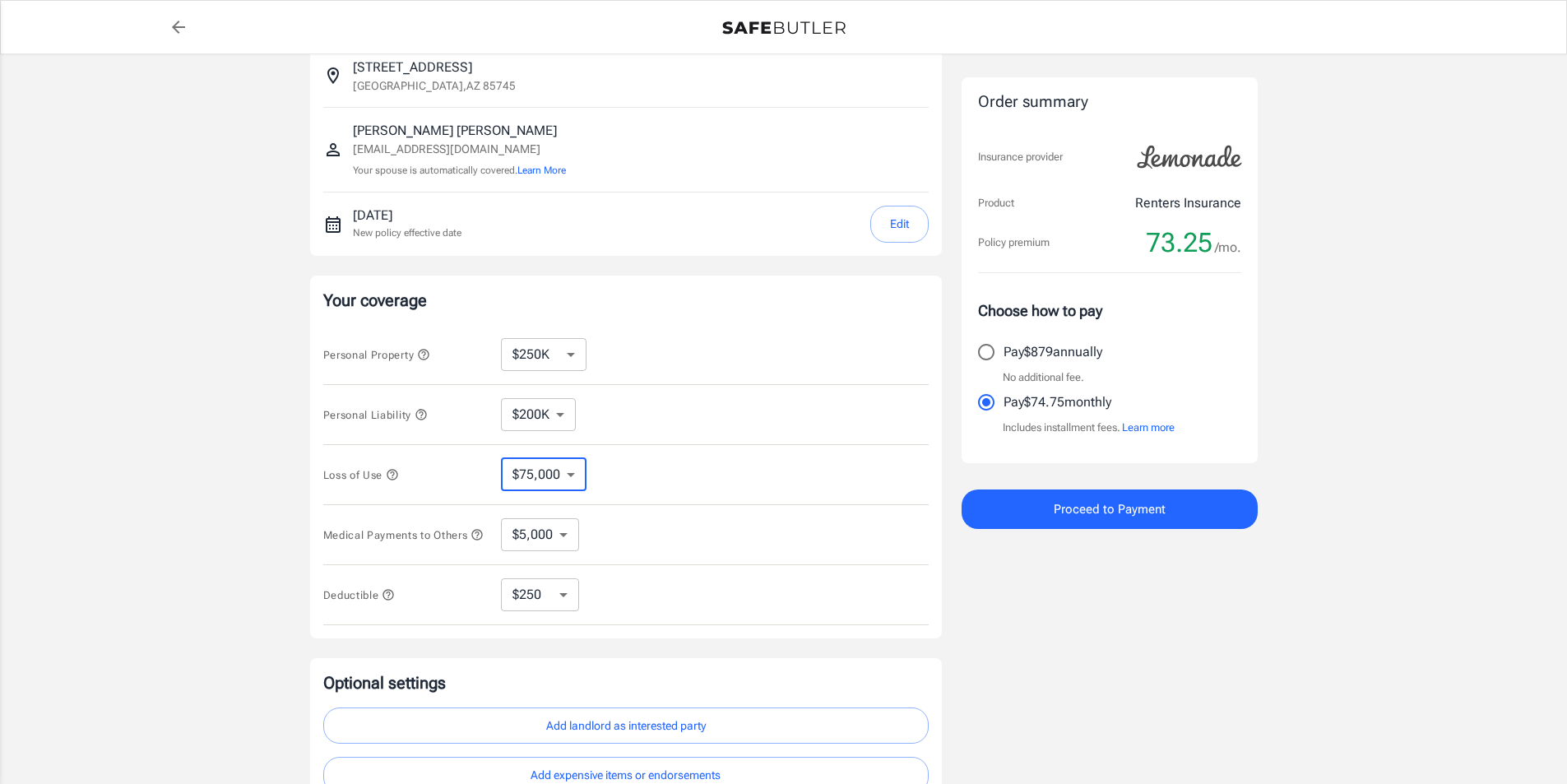
click at [543, 475] on select "$75,000 $84,000 $96,000 $108K $123K $138K $156K $174K $195K $198K" at bounding box center [544, 474] width 86 height 33
click at [532, 404] on select "$100K $200K $300K $400K $500K" at bounding box center [538, 415] width 75 height 33
click at [423, 416] on icon "button" at bounding box center [421, 415] width 13 height 13
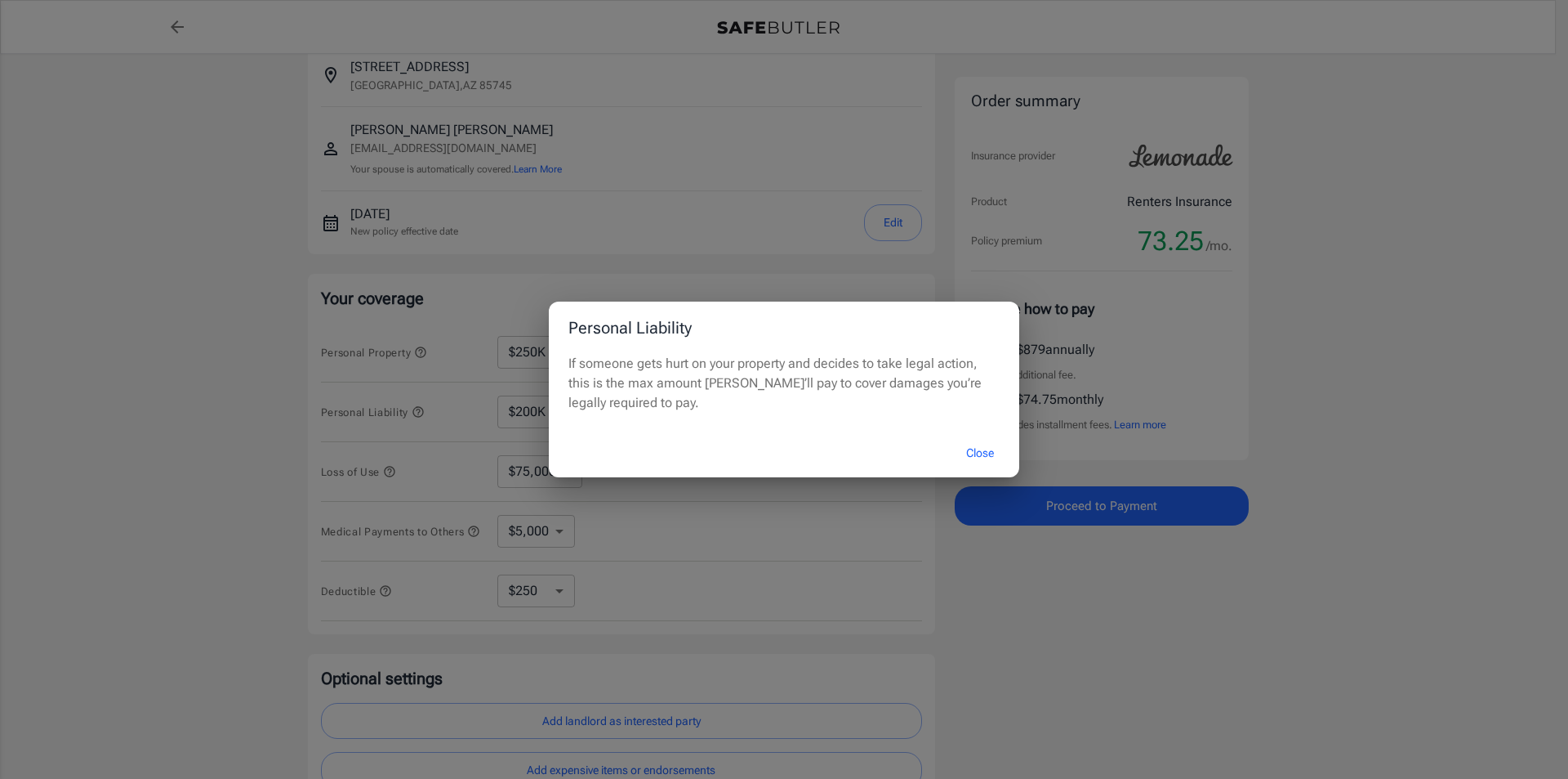
click at [498, 426] on div "Personal Liability If someone gets hurt on your property and decides to take le…" at bounding box center [784, 389] width 1568 height 779
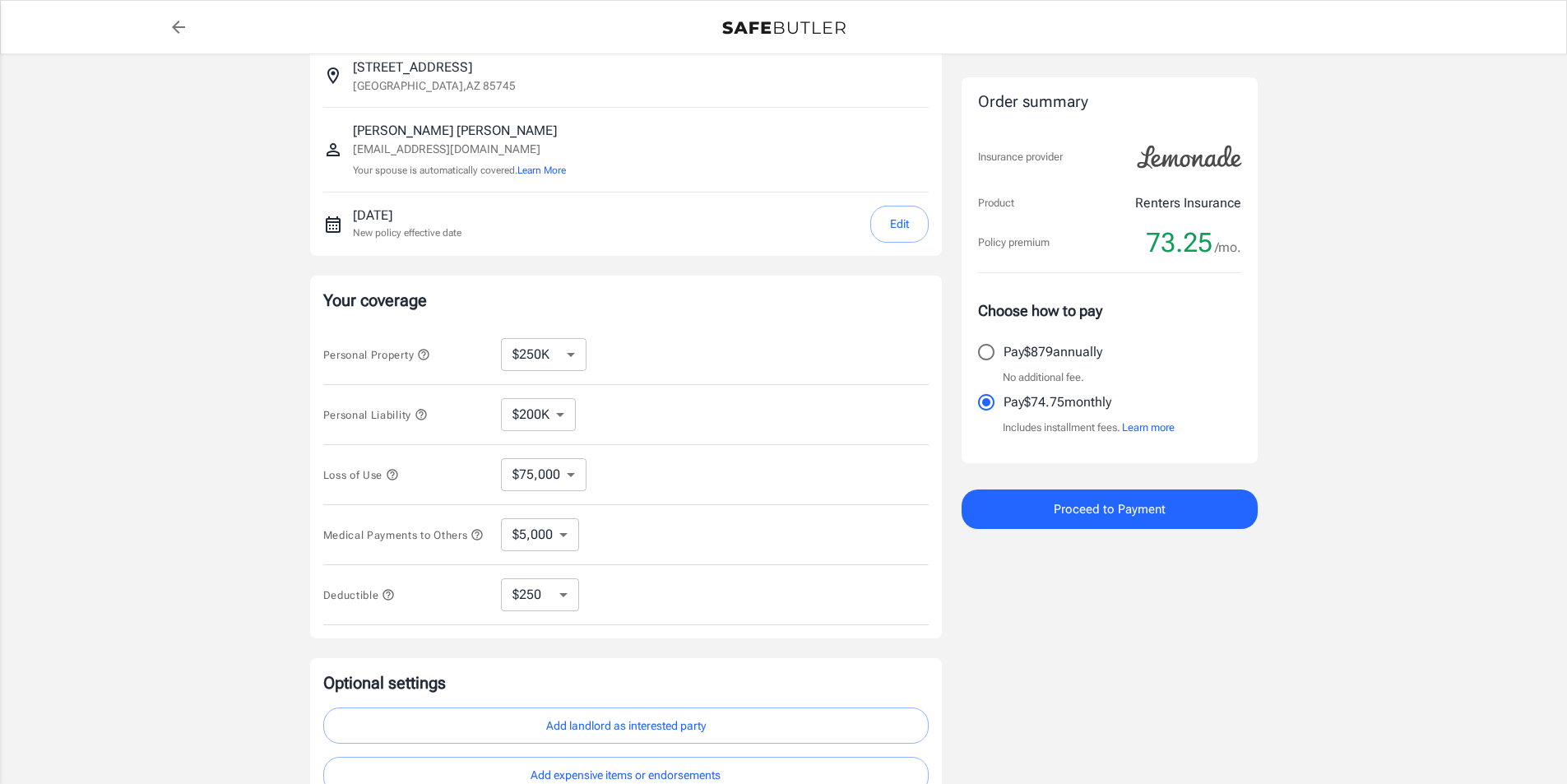
click at [543, 408] on select "$100K $200K $300K $400K $500K" at bounding box center [538, 415] width 75 height 33
select select "100000"
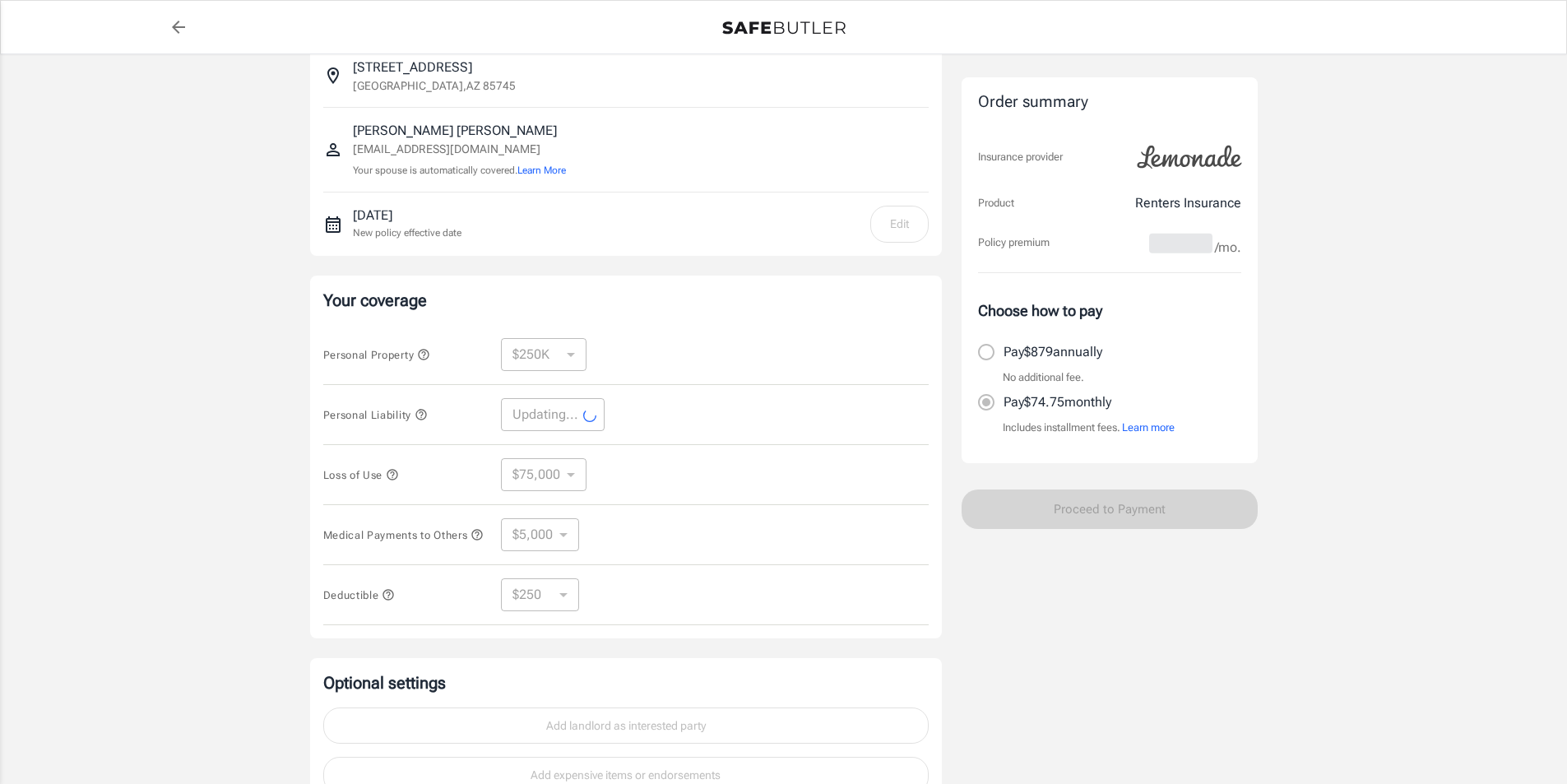
select select "100000"
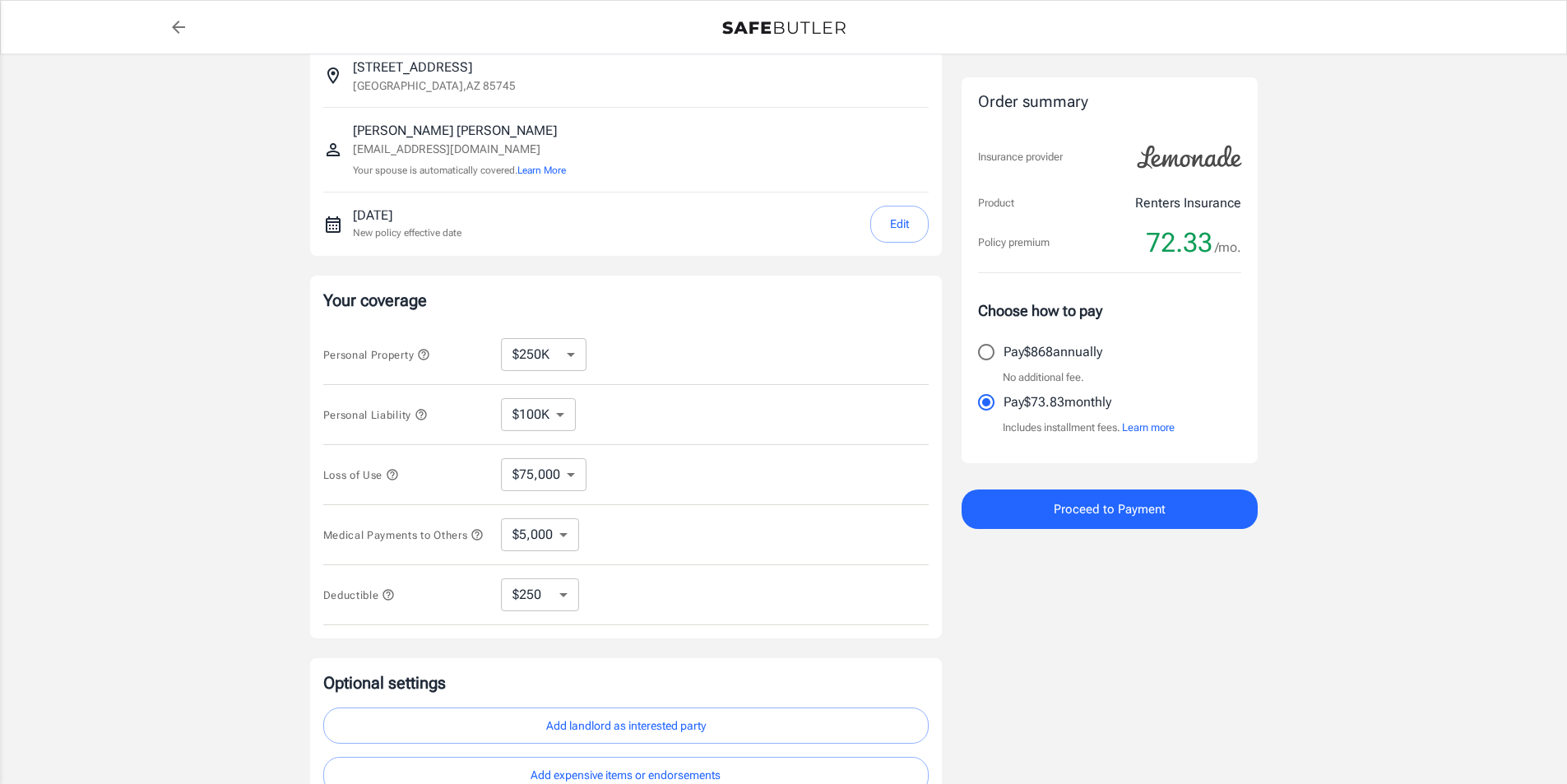
click at [518, 354] on select "$10,000 $15,000 $20,000 $25,000 $30,000 $40,000 $50,000 $100K $150K $200K $250K" at bounding box center [544, 355] width 86 height 33
select select "50000"
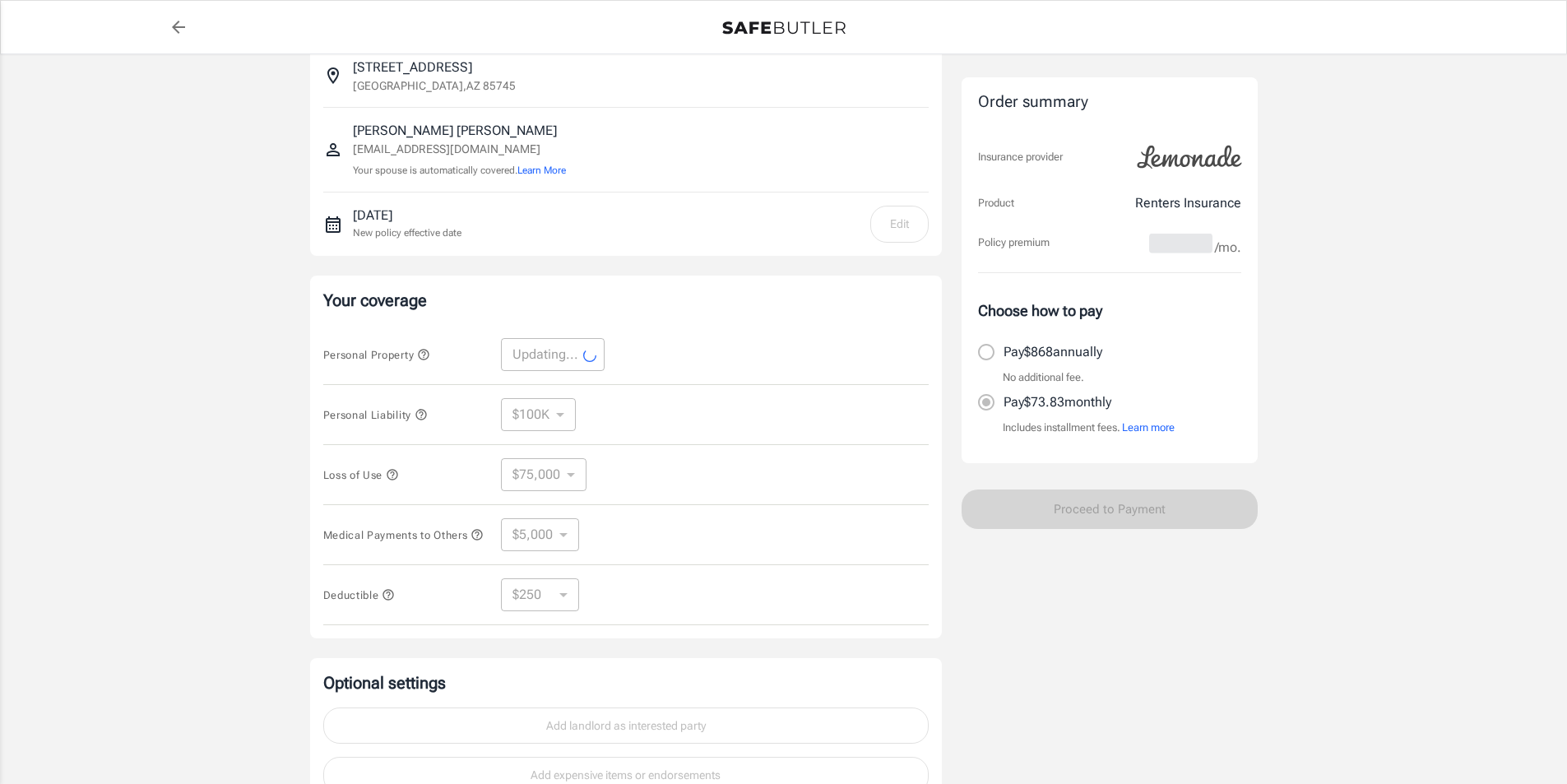
select select "50000"
select select "15000"
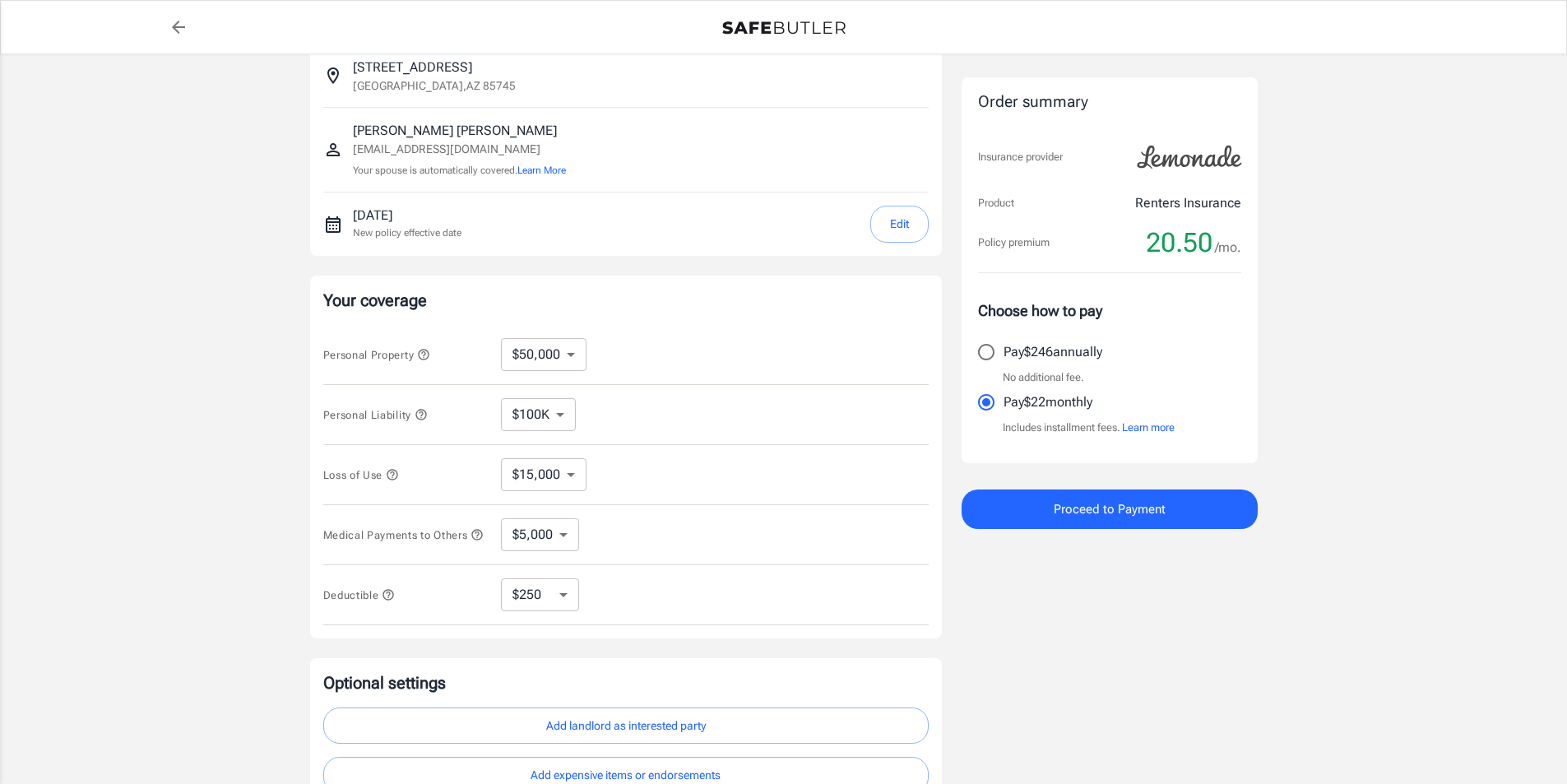
click at [394, 475] on icon "button" at bounding box center [392, 474] width 11 height 11
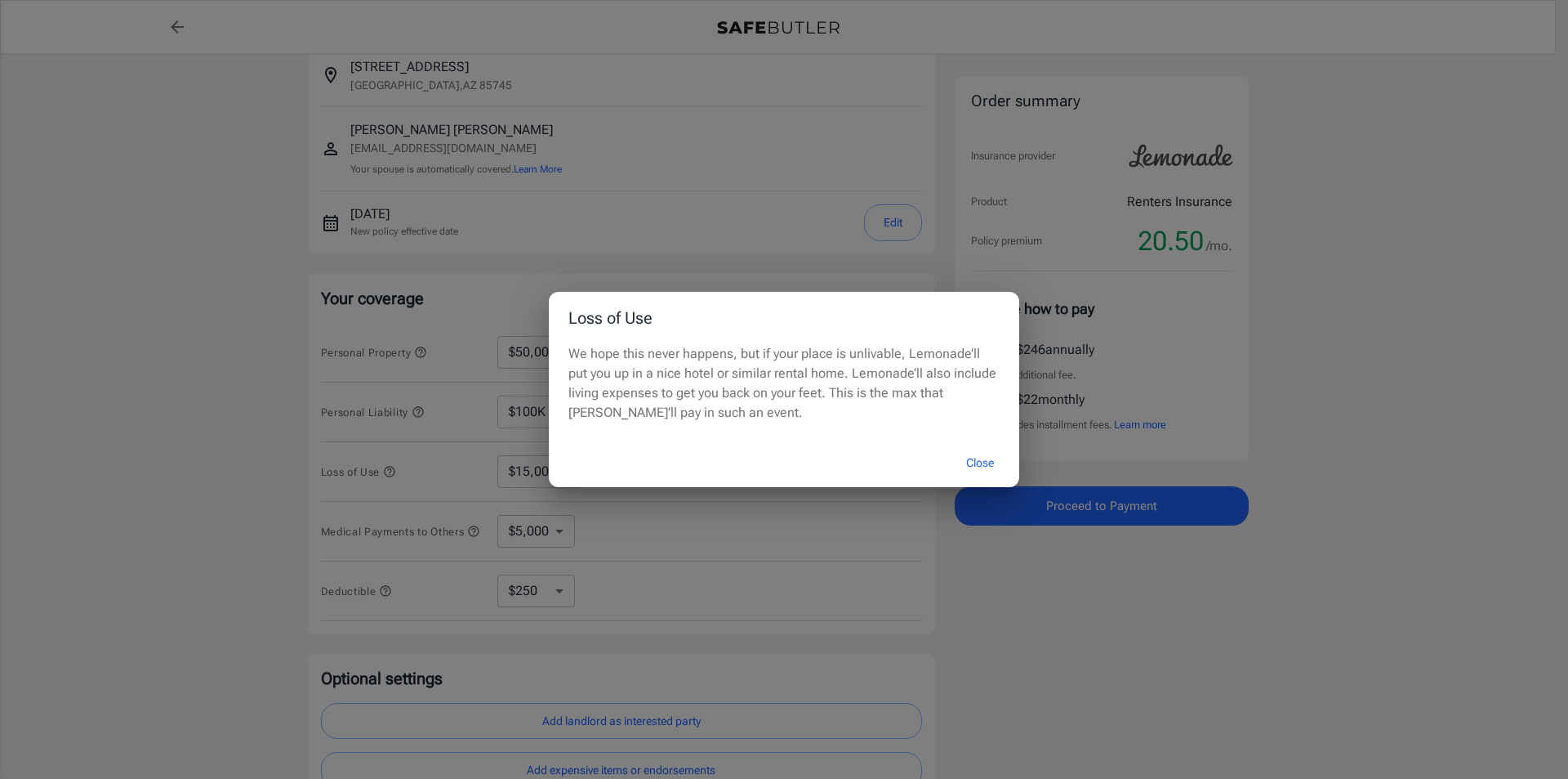
click at [366, 474] on div "Loss of Use We hope this never happens, but if your place is unlivable, Lemonad…" at bounding box center [784, 389] width 1568 height 779
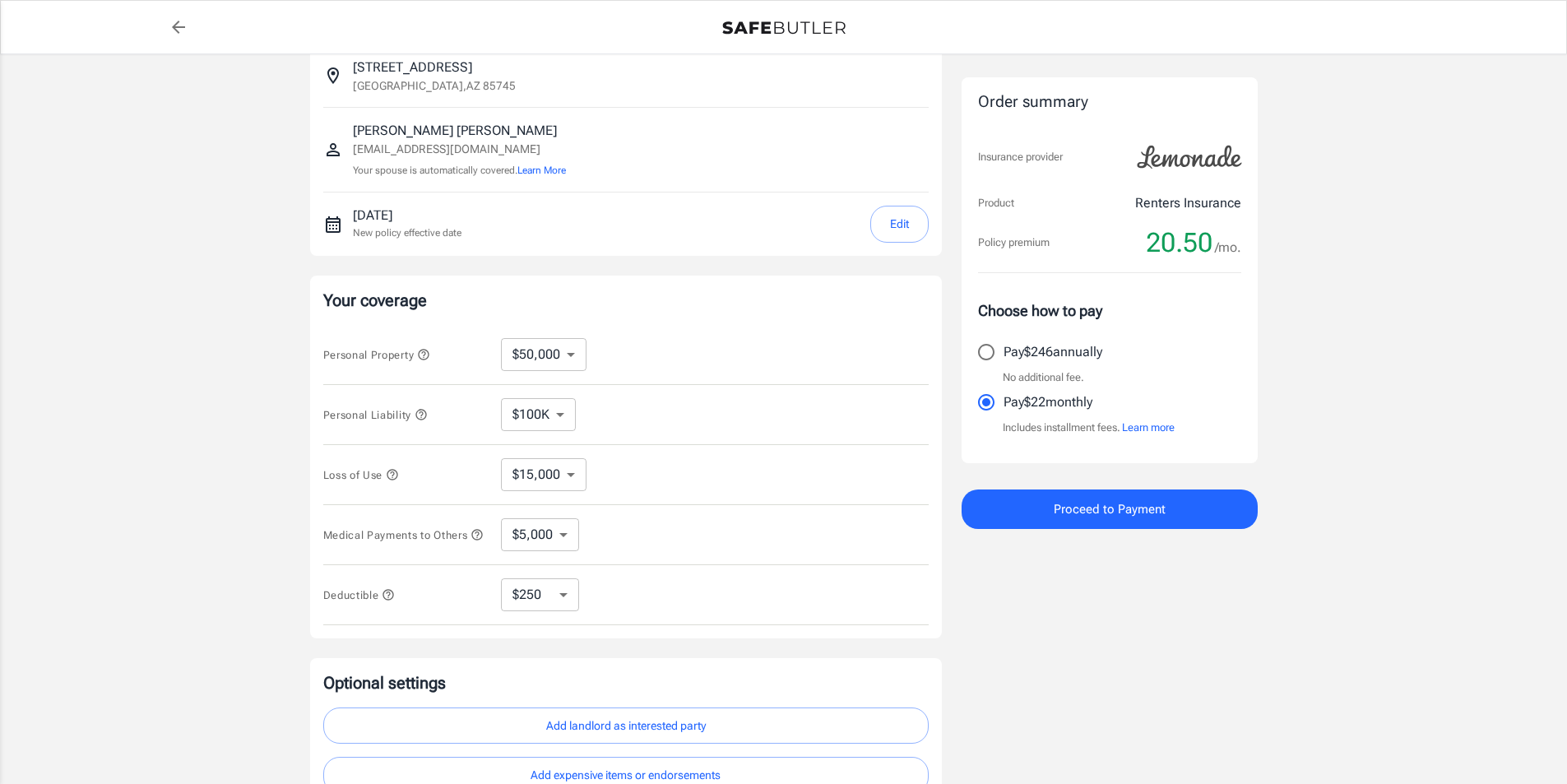
click at [428, 357] on icon "button" at bounding box center [423, 355] width 13 height 13
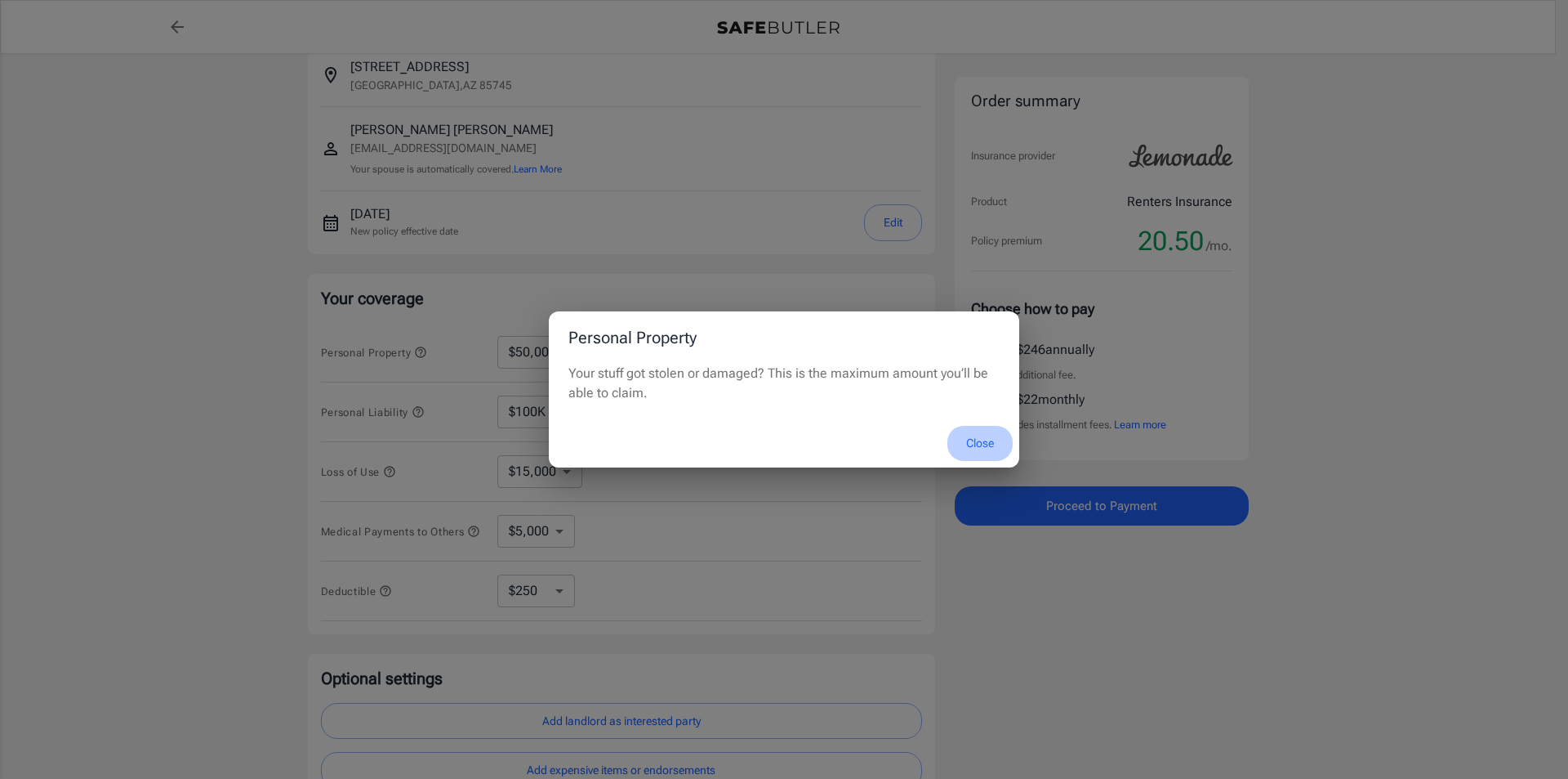
click at [983, 448] on button "Close" at bounding box center [979, 443] width 65 height 35
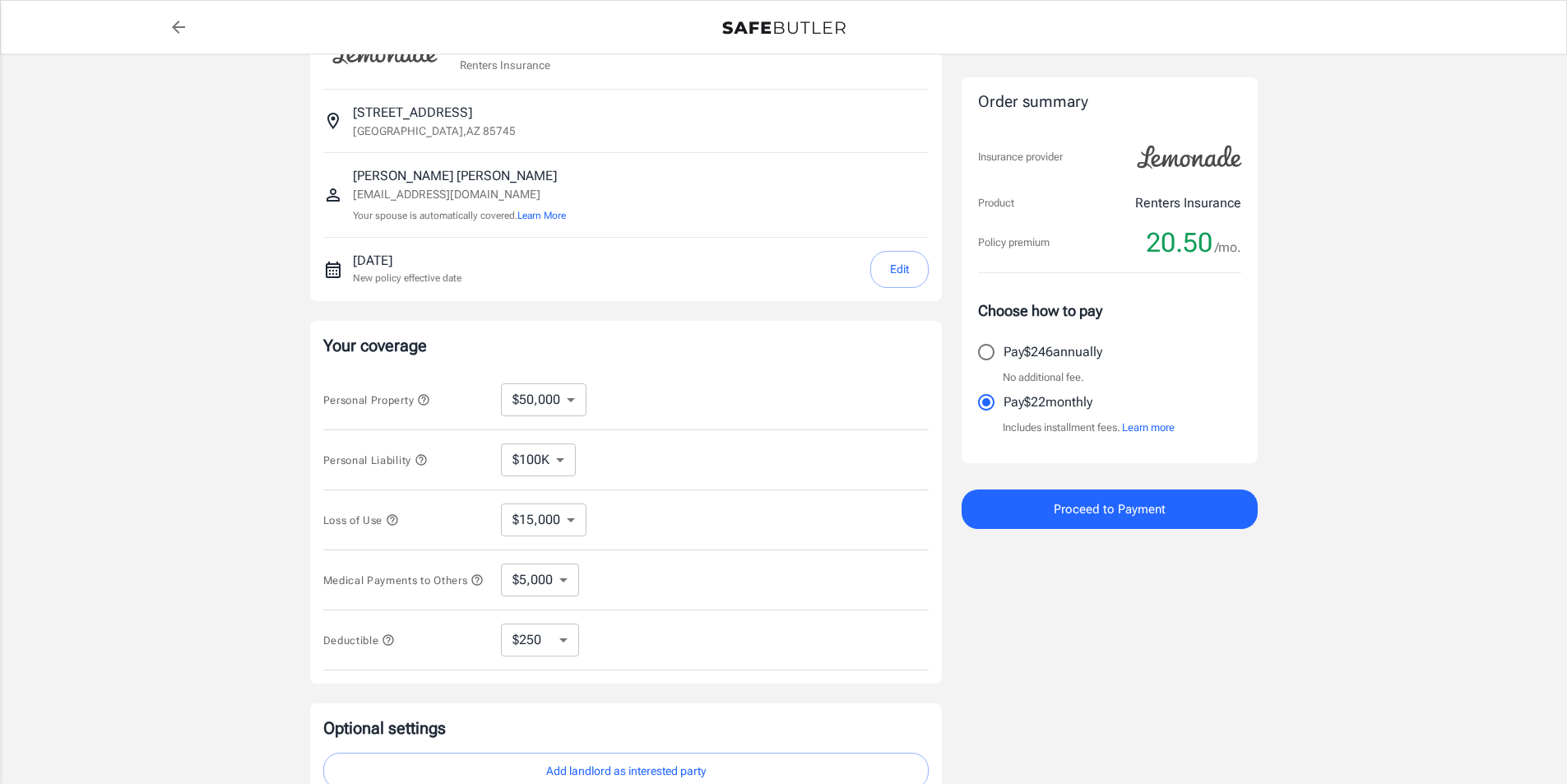
scroll to position [0, 0]
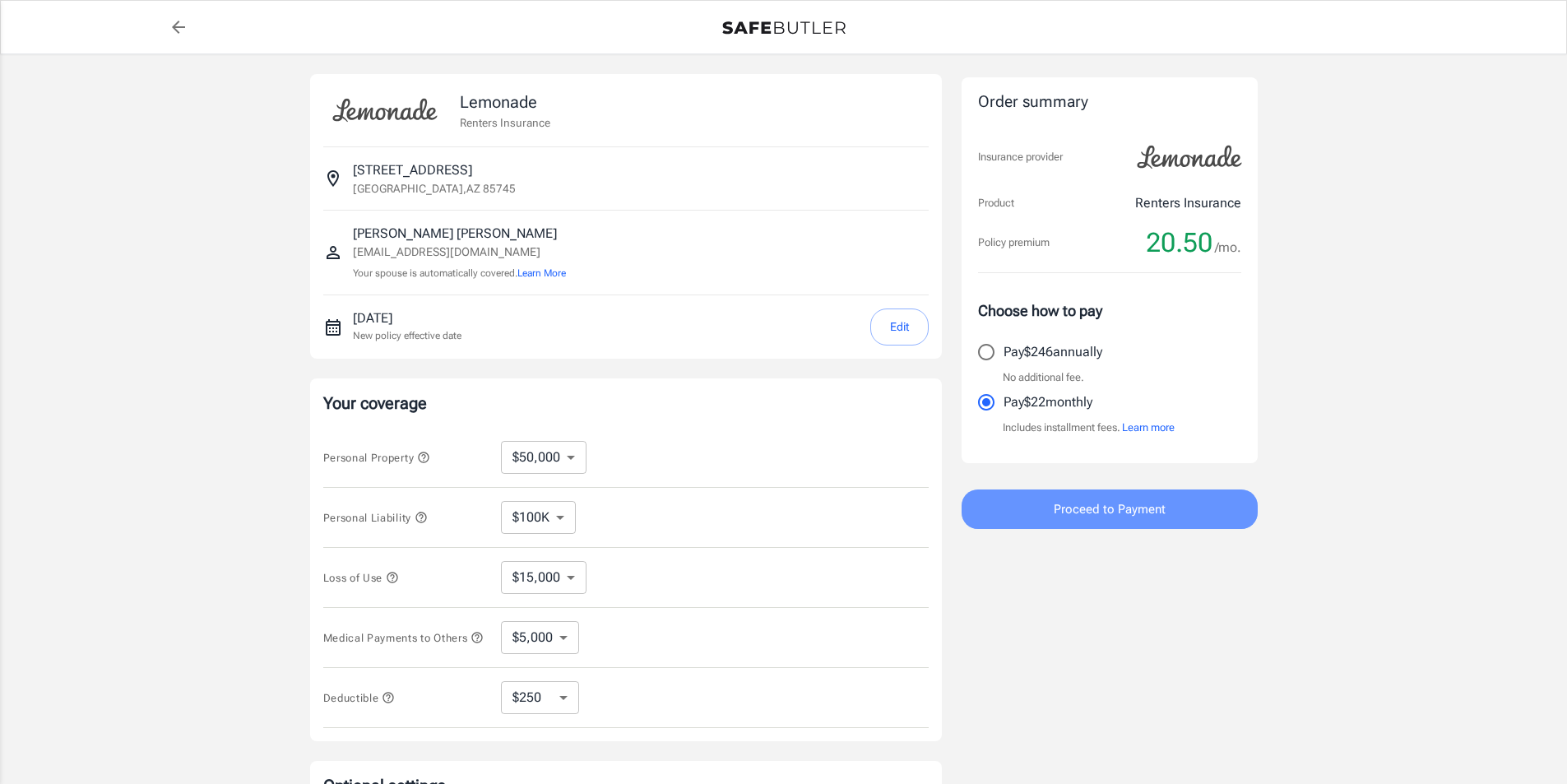
click at [1158, 510] on span "Proceed to Payment" at bounding box center [1109, 509] width 112 height 21
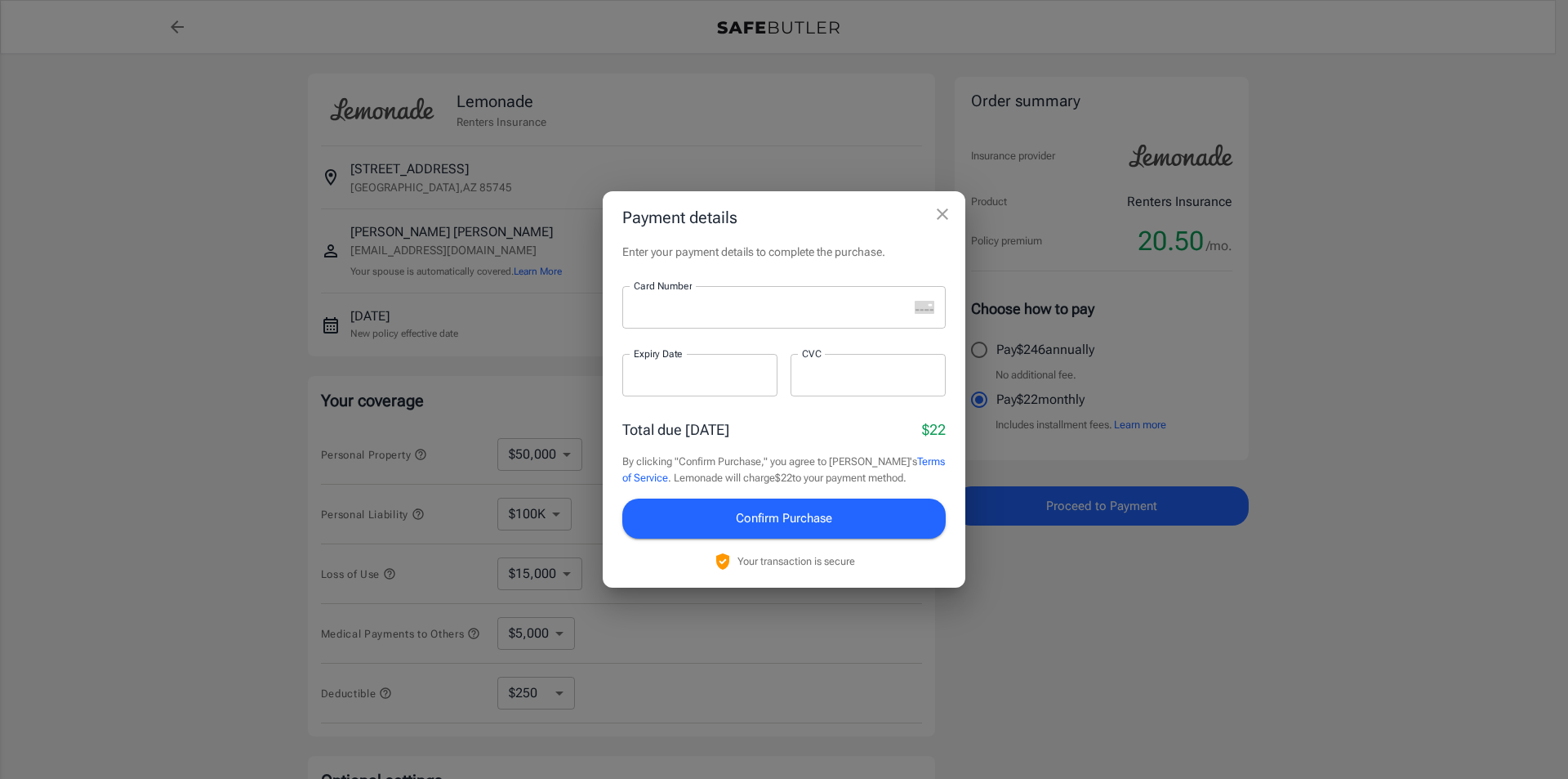
click at [704, 294] on div at bounding box center [765, 307] width 285 height 42
click at [837, 386] on div at bounding box center [868, 374] width 156 height 42
click at [939, 217] on icon "close" at bounding box center [941, 213] width 19 height 19
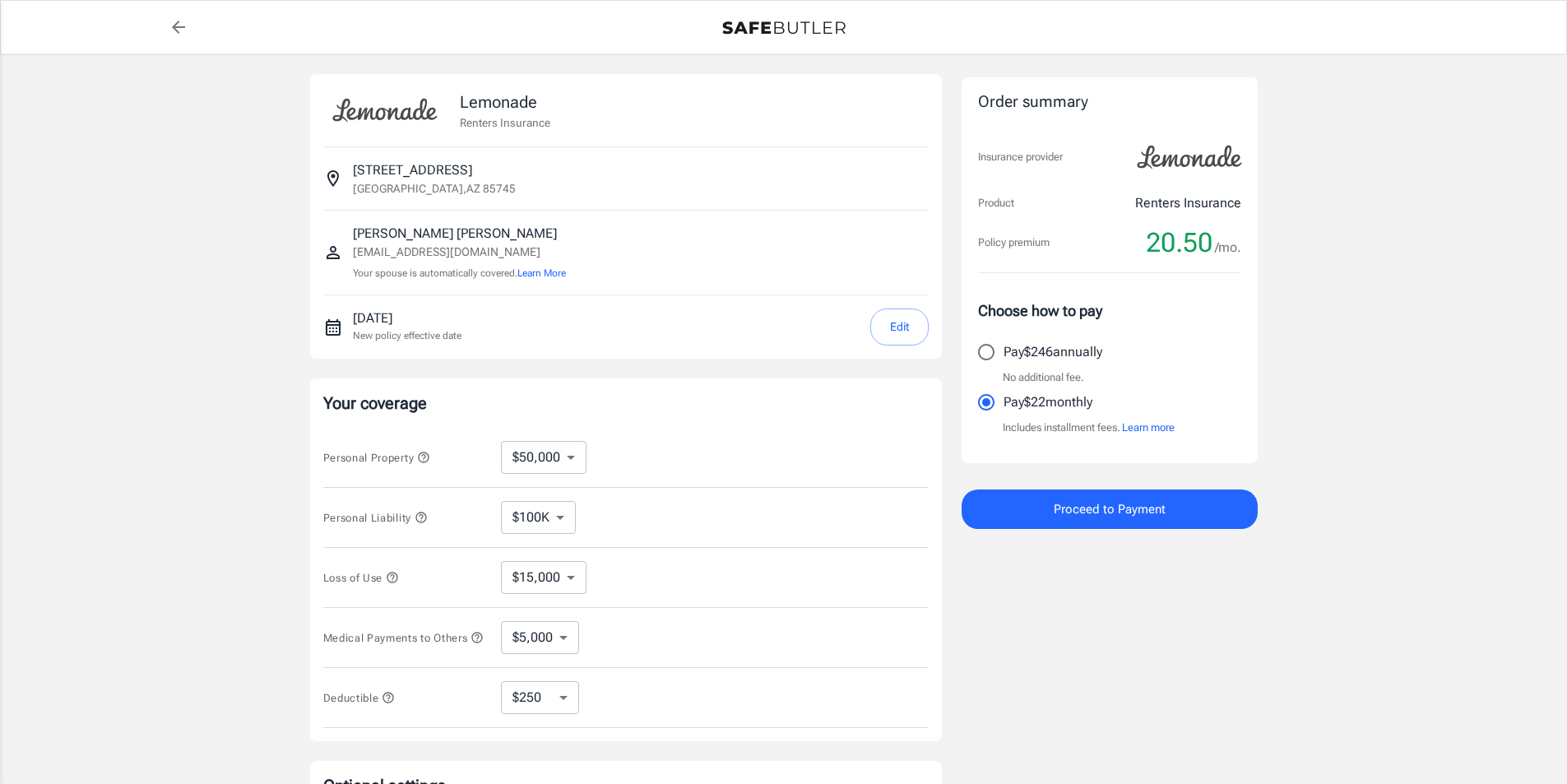
click at [420, 521] on icon "button" at bounding box center [421, 517] width 11 height 11
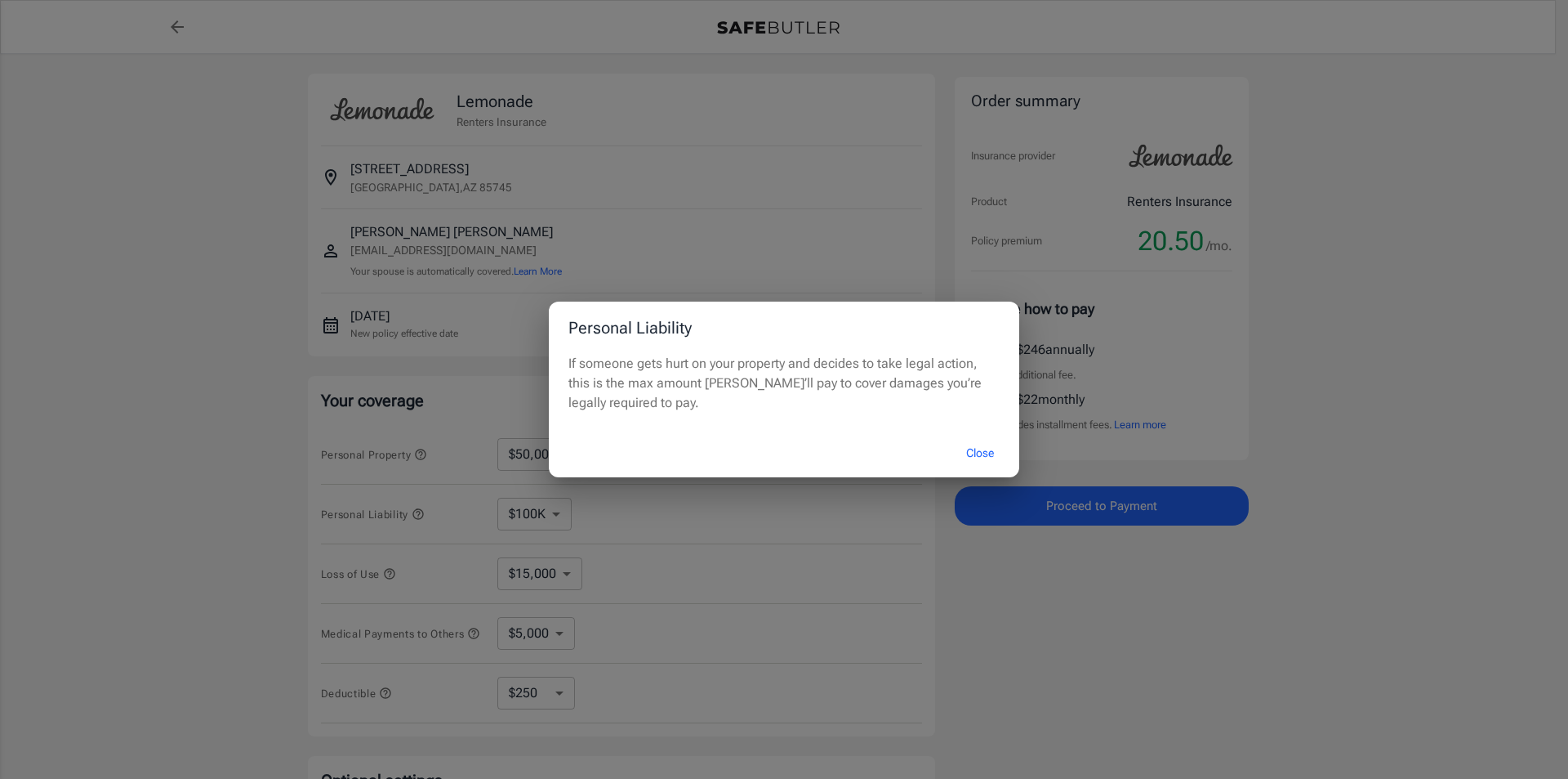
click at [986, 453] on button "Close" at bounding box center [979, 453] width 65 height 35
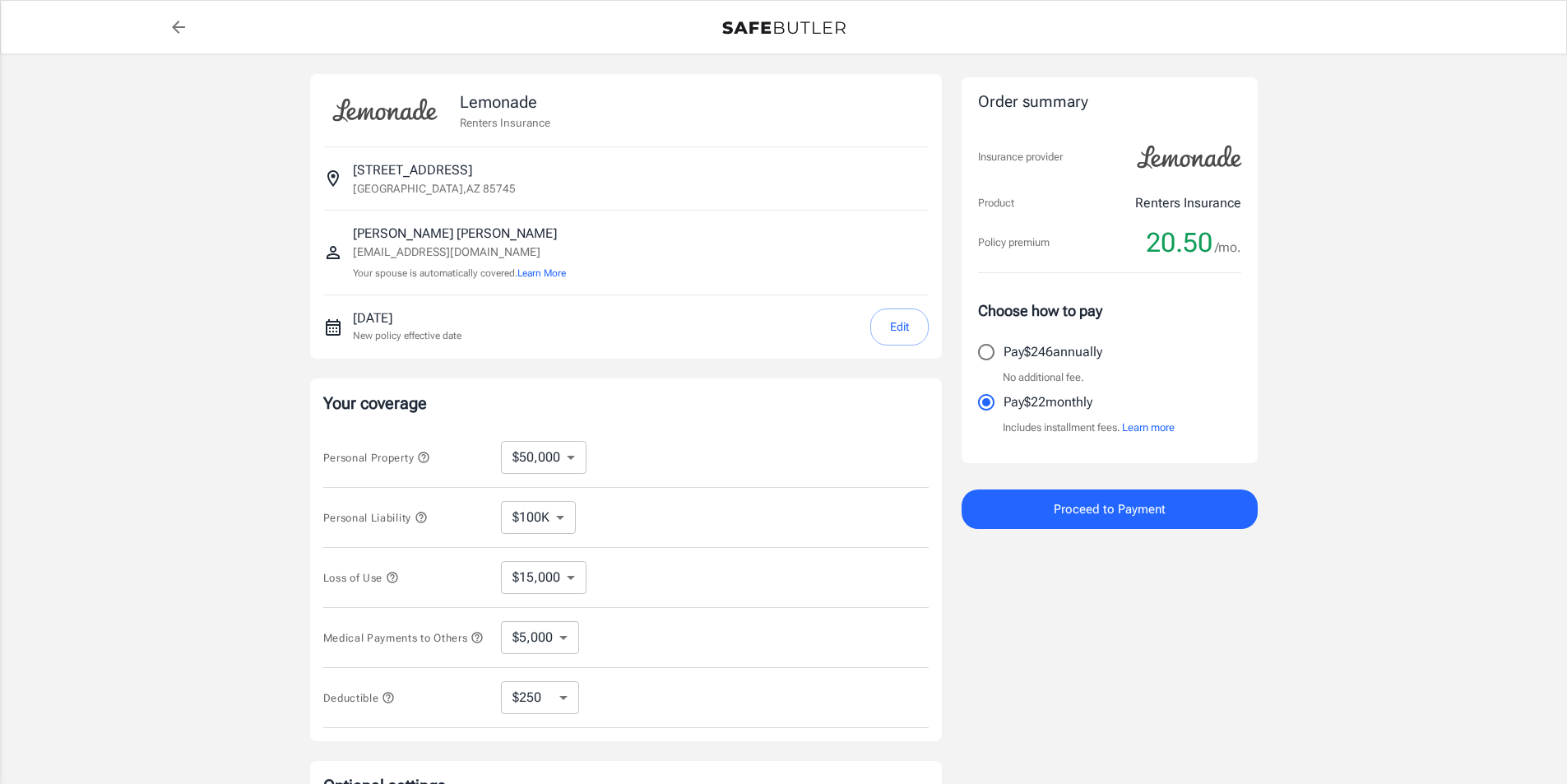
click at [568, 510] on select "$100K $200K $300K $400K $500K" at bounding box center [538, 518] width 75 height 33
select select "200000"
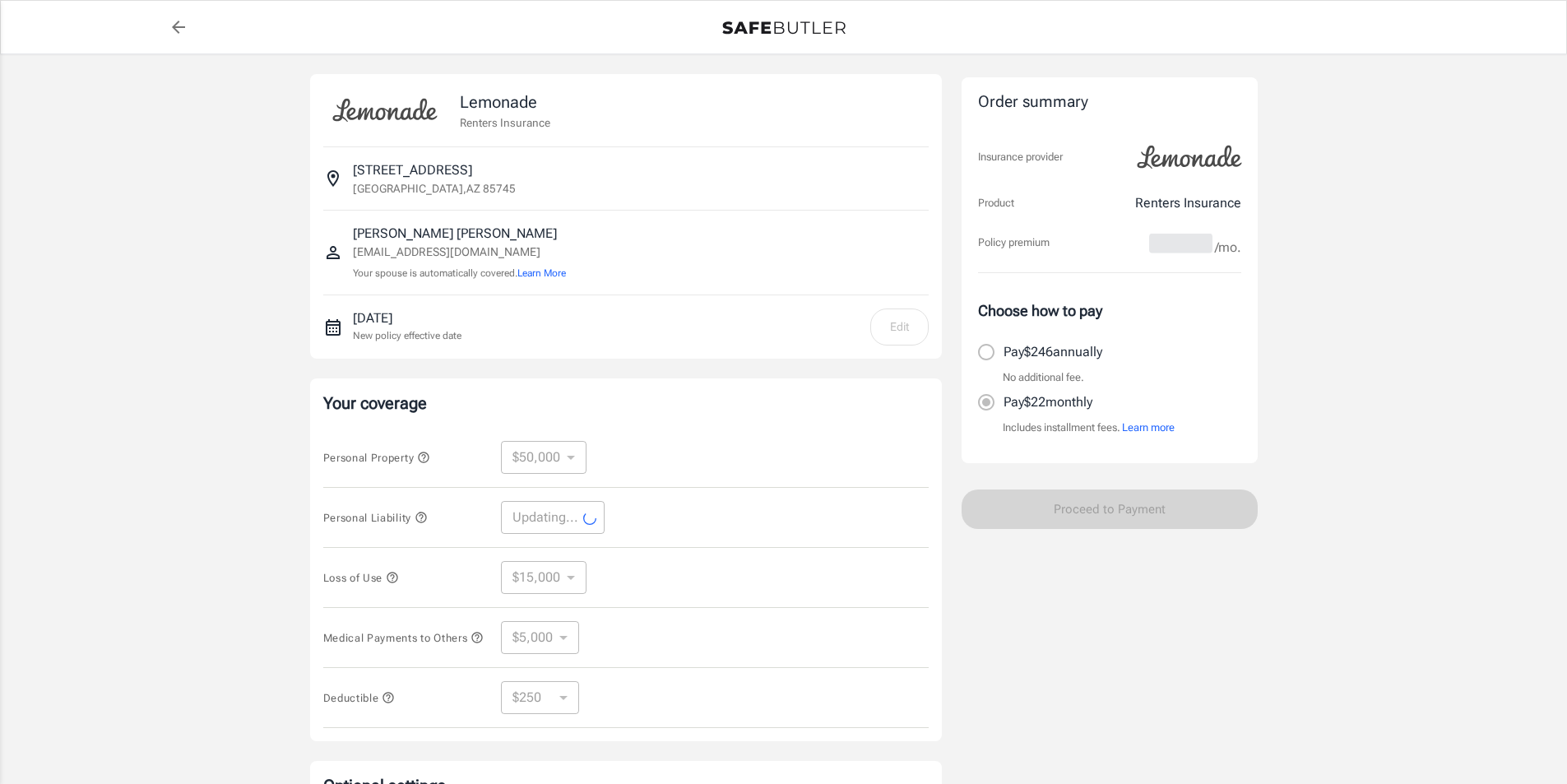
select select "200000"
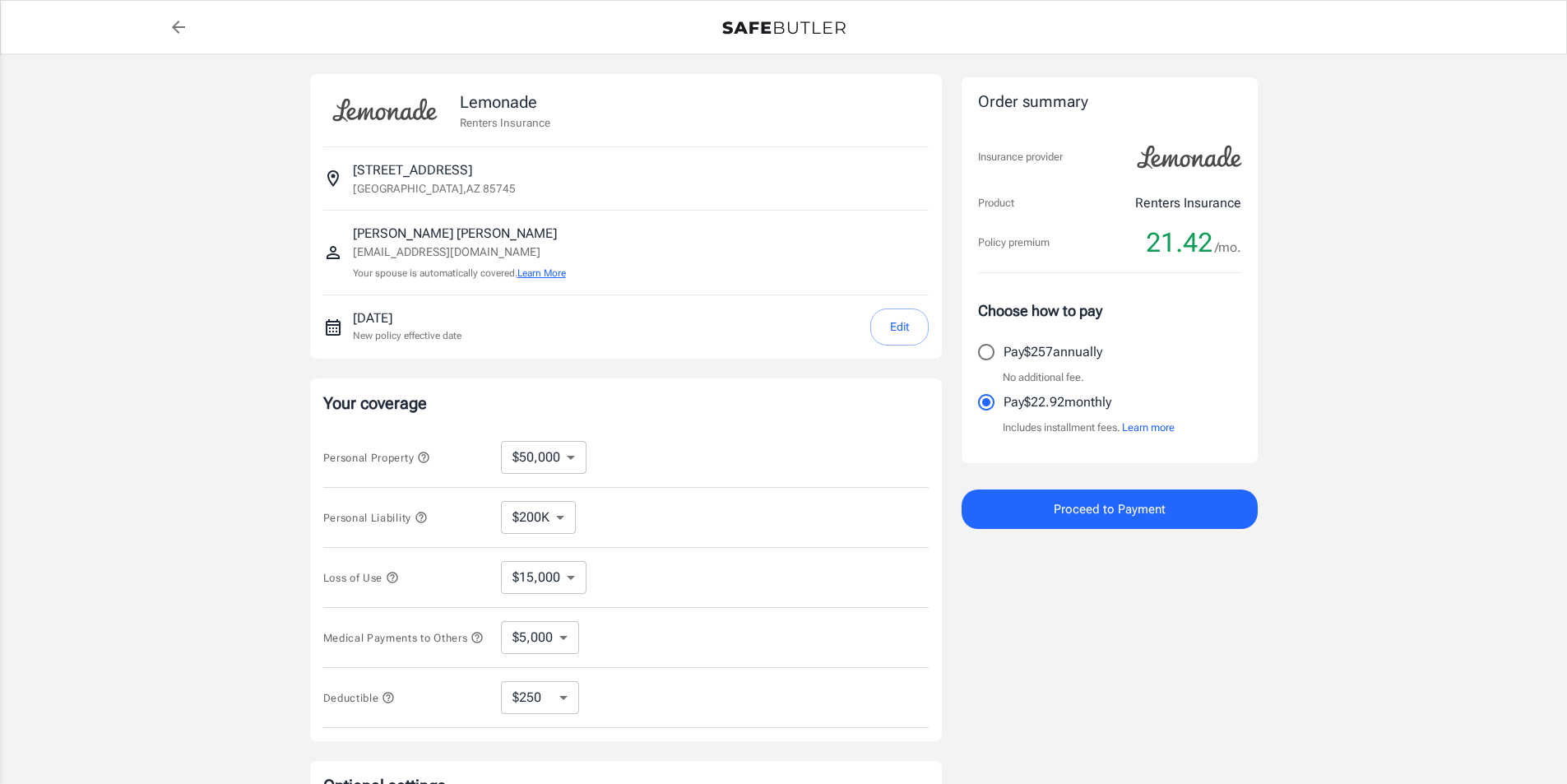
click at [563, 267] on button "Learn More" at bounding box center [541, 273] width 49 height 15
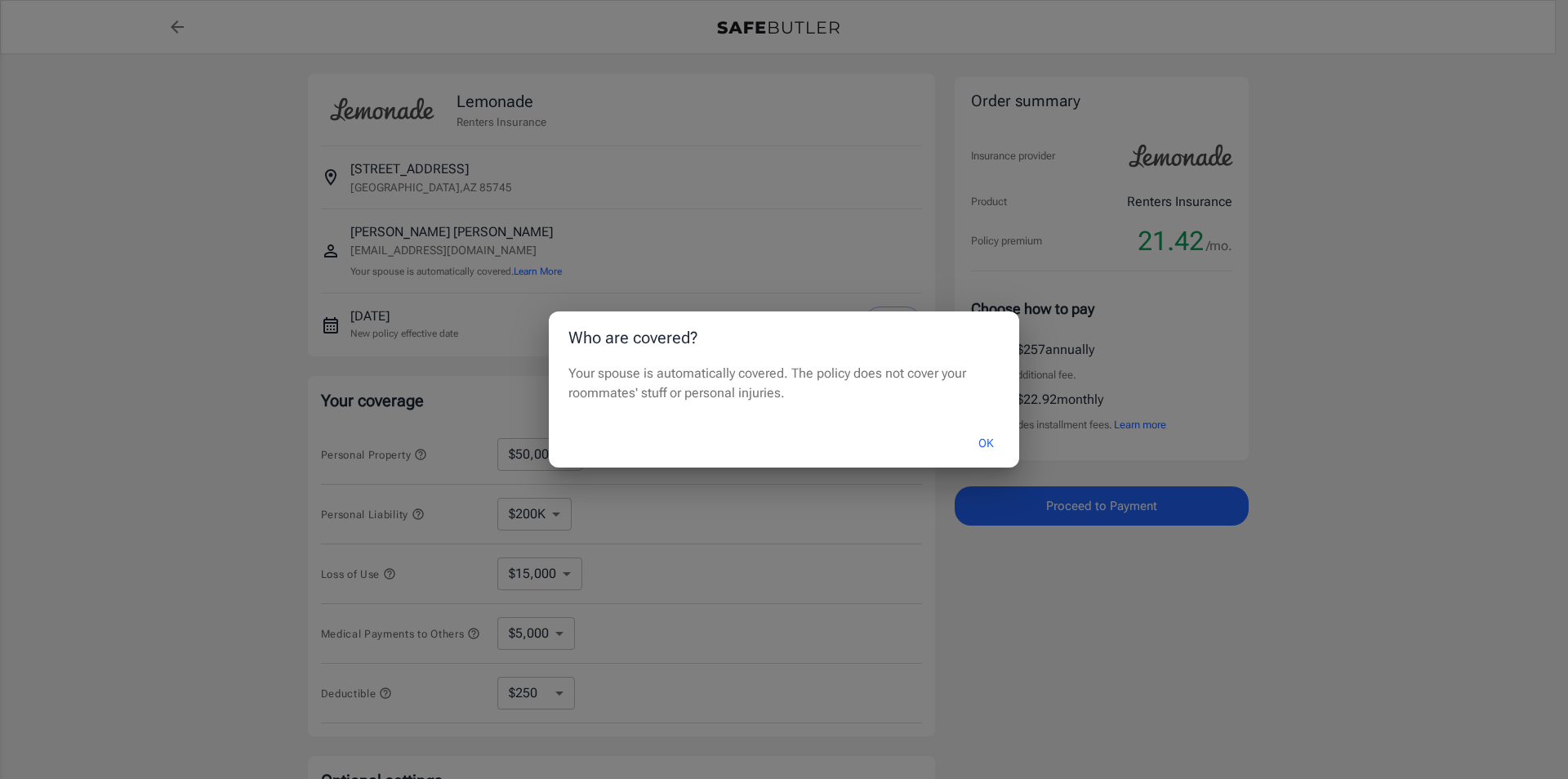
click at [979, 444] on button "OK" at bounding box center [986, 443] width 53 height 35
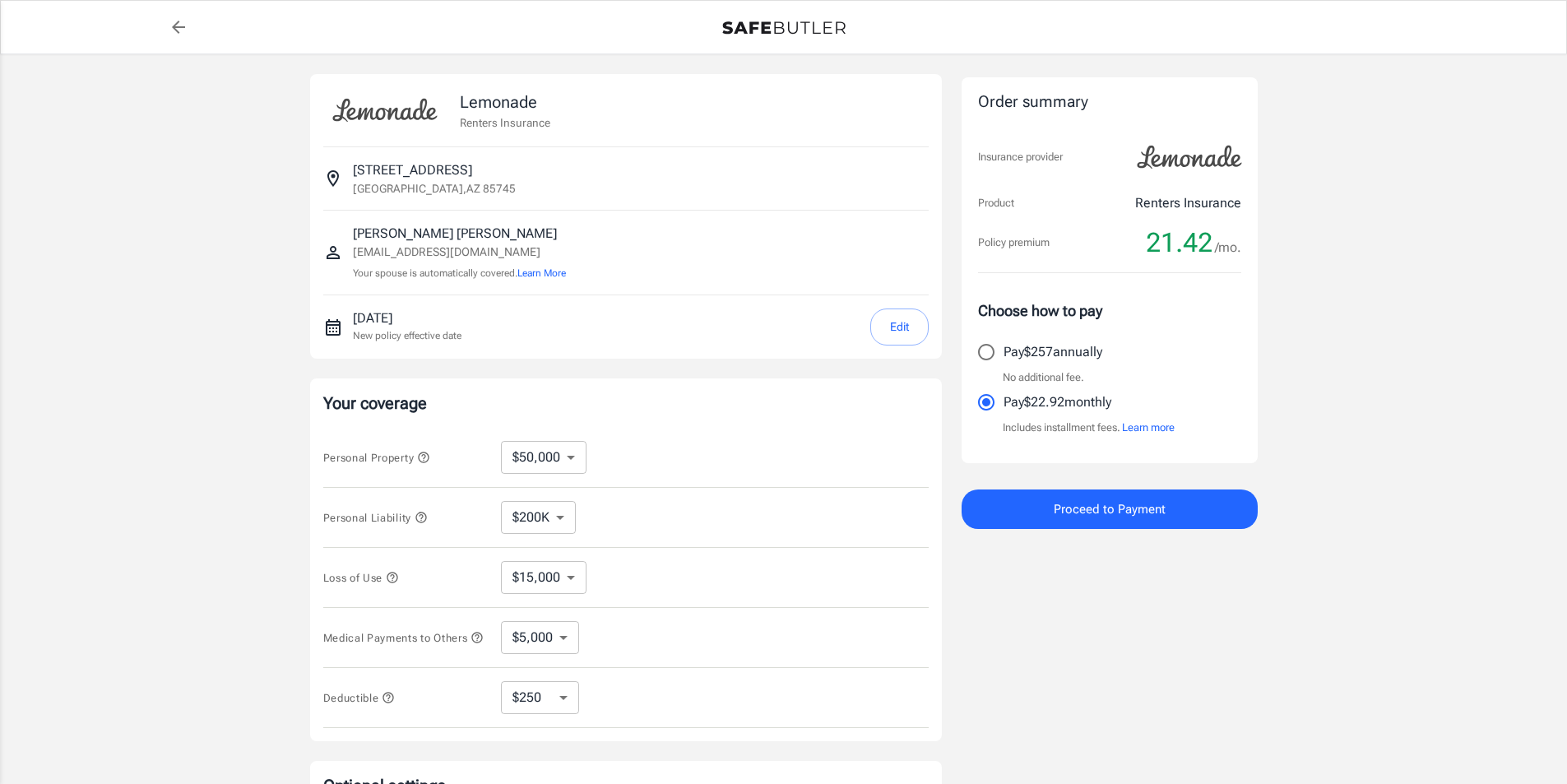
click at [423, 451] on icon "button" at bounding box center [423, 457] width 13 height 13
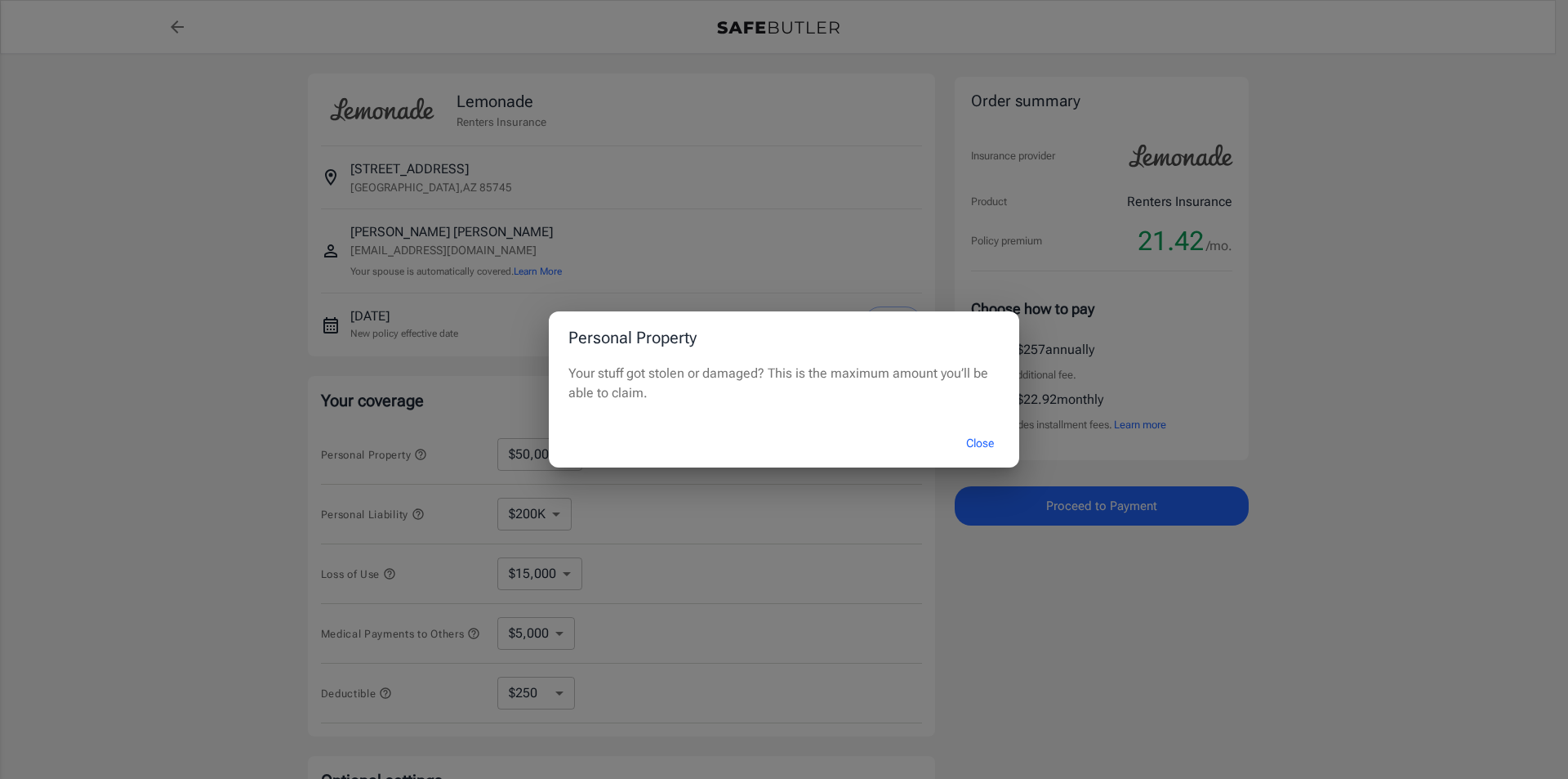
click at [420, 449] on div "Personal Property Your stuff got stolen or damaged? This is the maximum amount …" at bounding box center [784, 389] width 1568 height 779
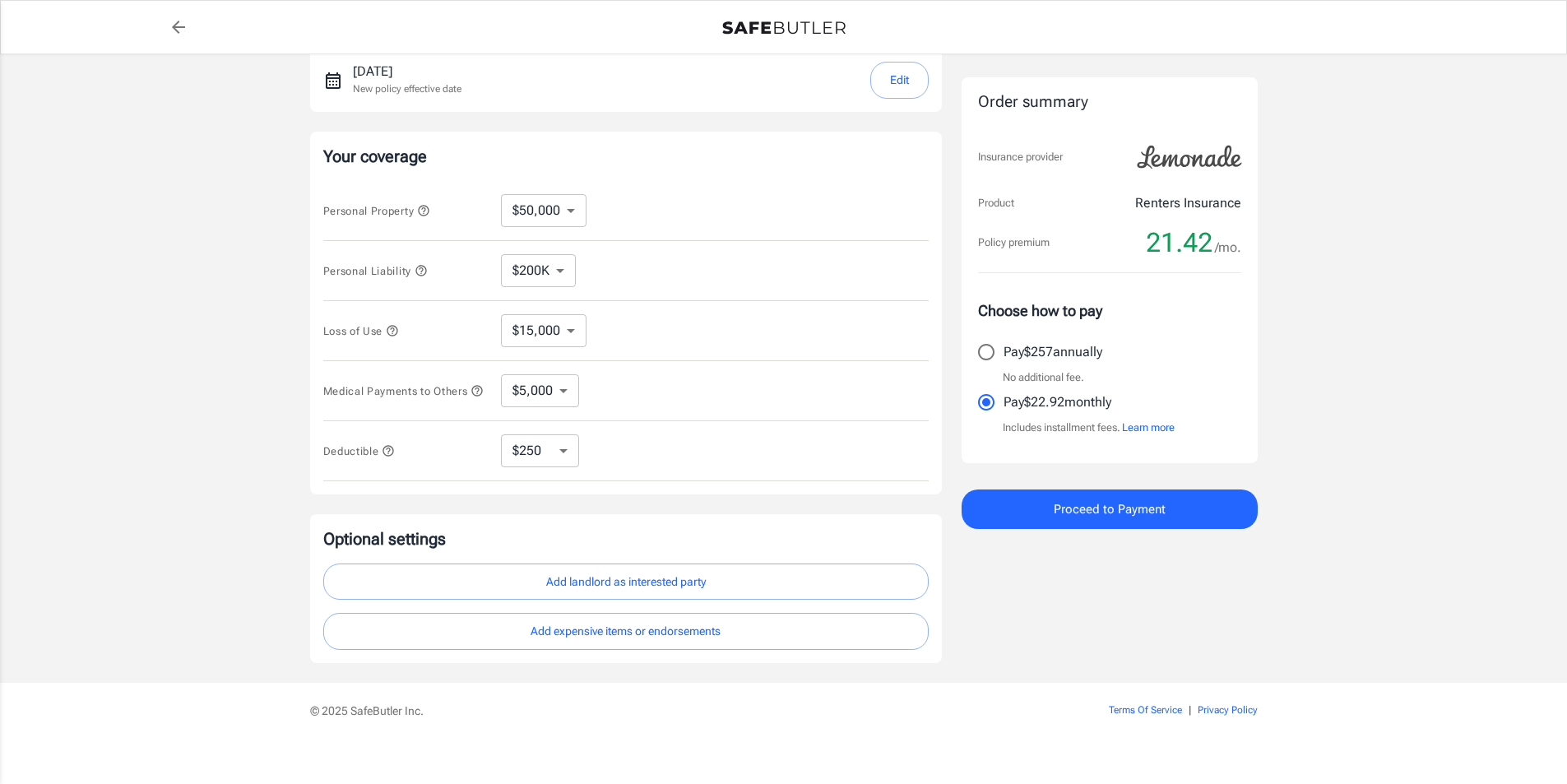
scroll to position [267, 0]
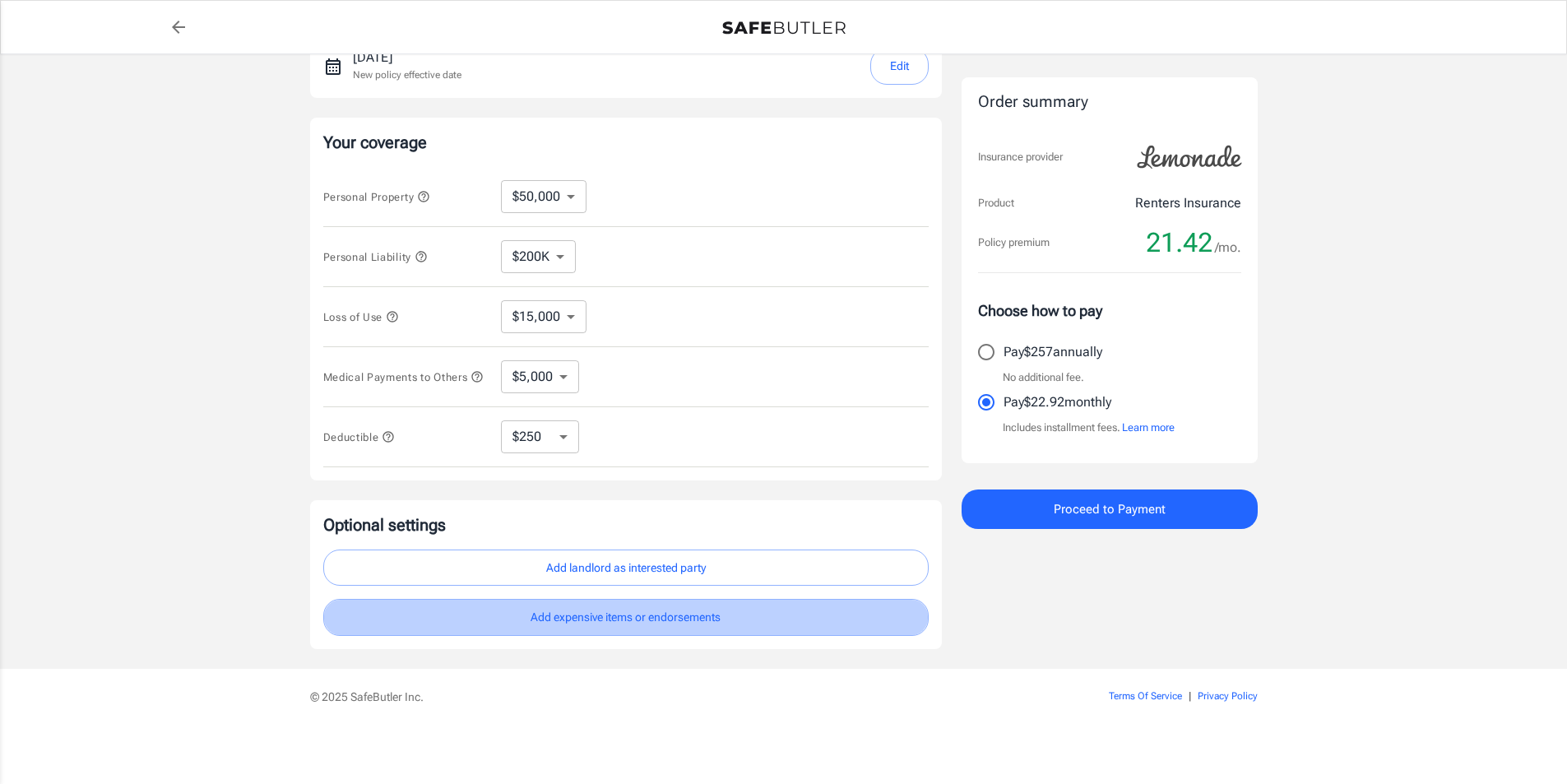
click at [578, 626] on button "Add expensive items or endorsements" at bounding box center [626, 617] width 606 height 37
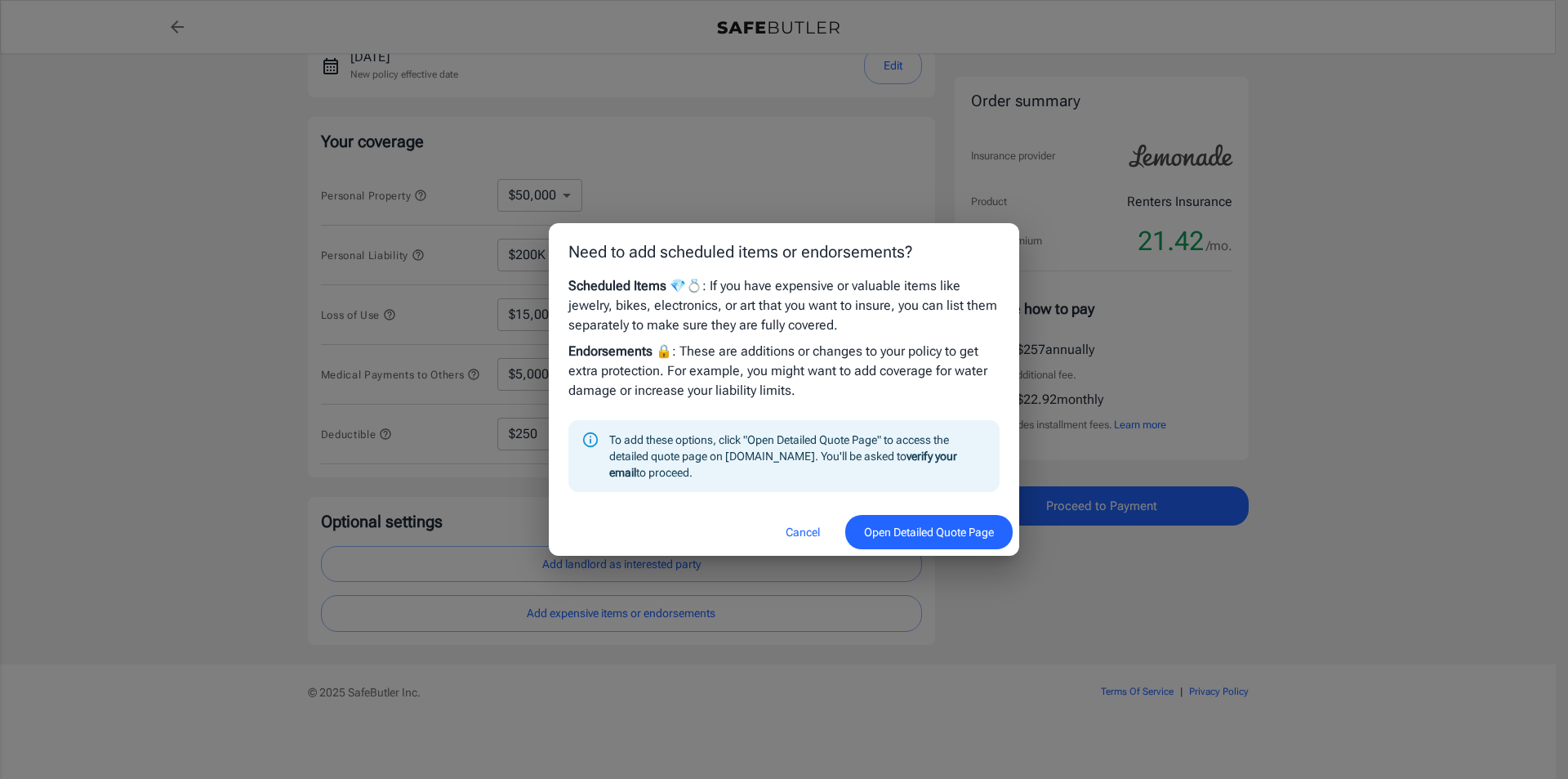
click at [783, 530] on button "Cancel" at bounding box center [802, 532] width 72 height 35
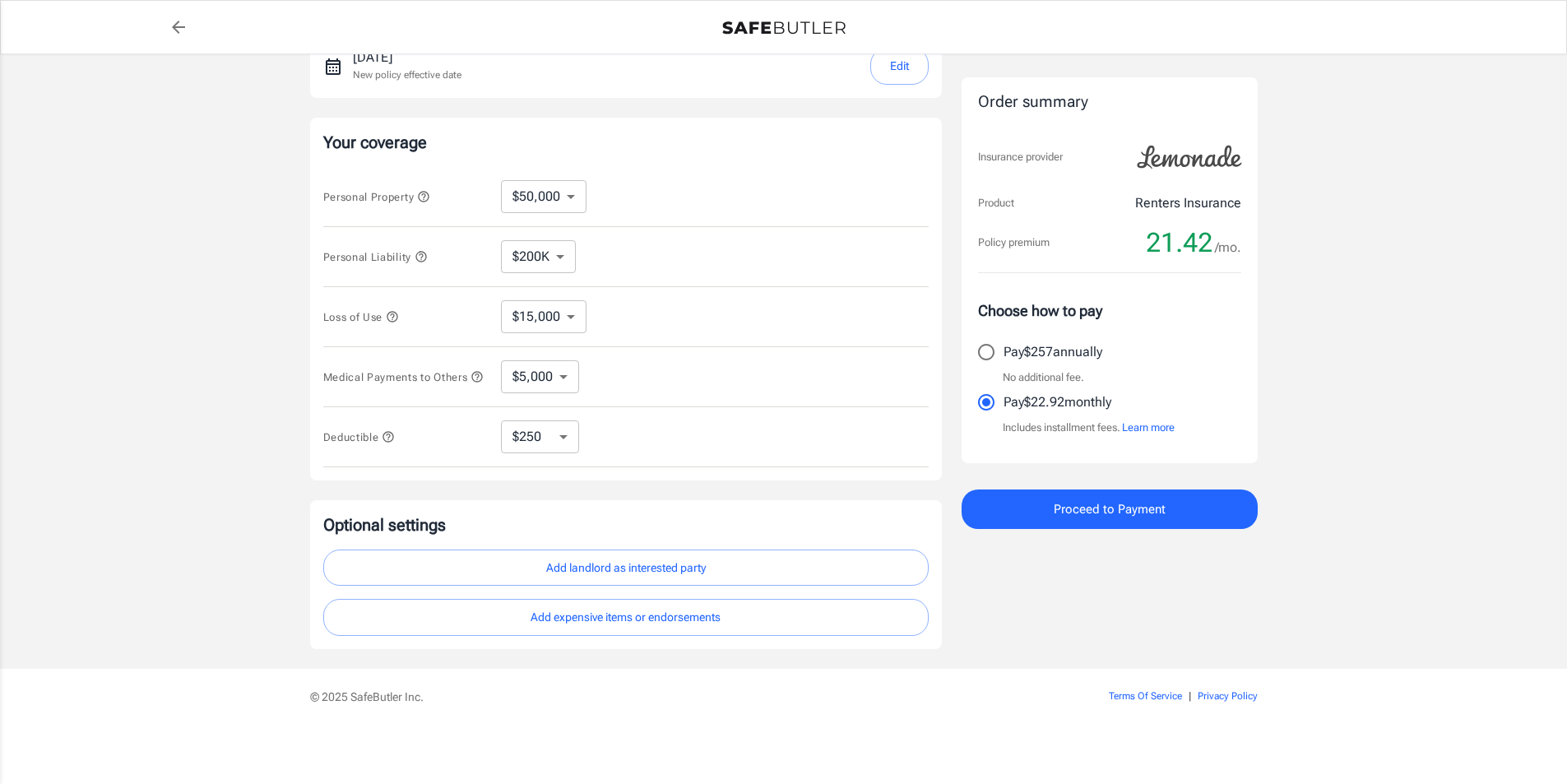
click at [470, 383] on icon "button" at bounding box center [477, 377] width 13 height 13
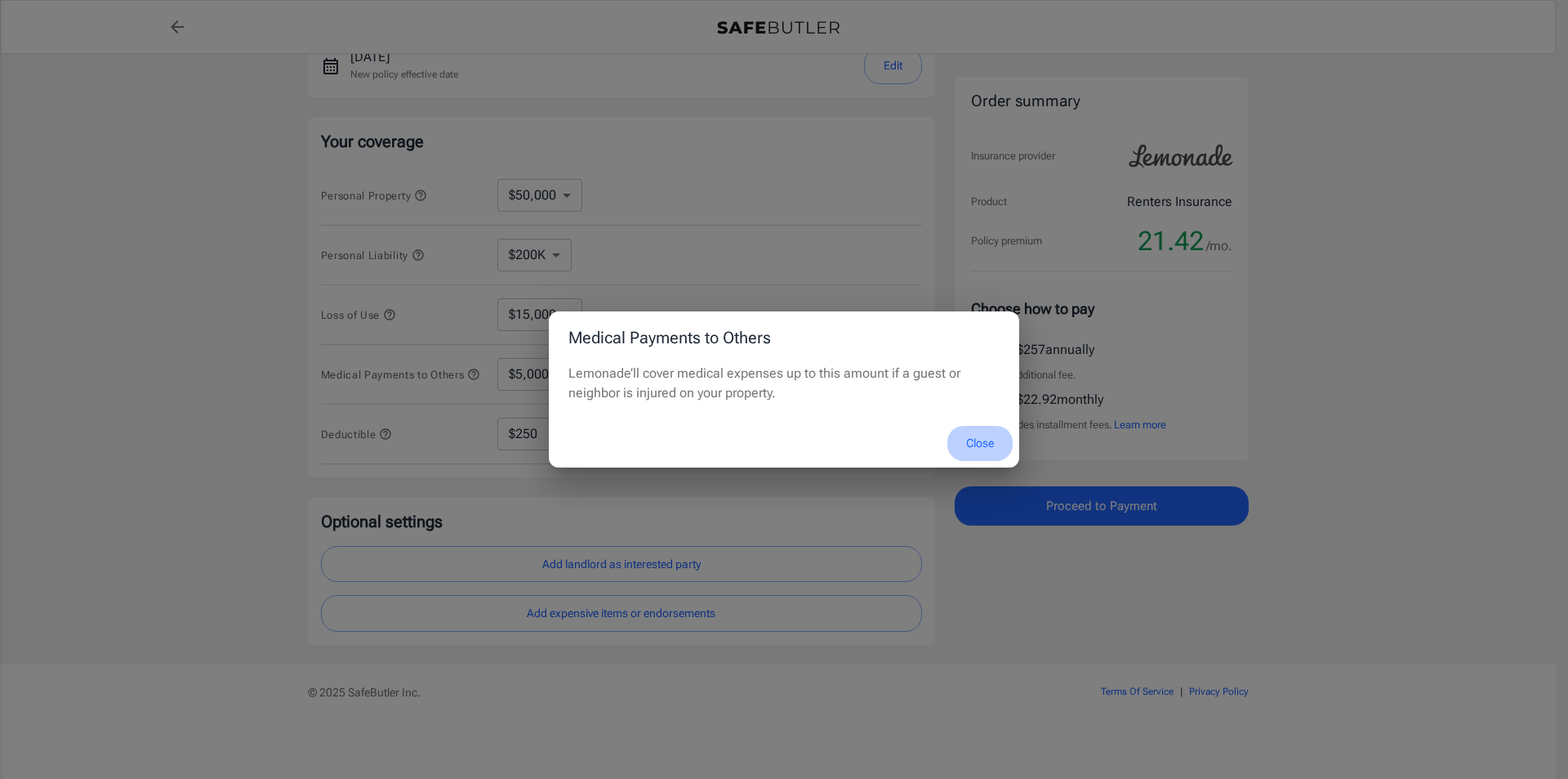
click at [979, 439] on button "Close" at bounding box center [979, 443] width 65 height 35
